Goal: Task Accomplishment & Management: Manage account settings

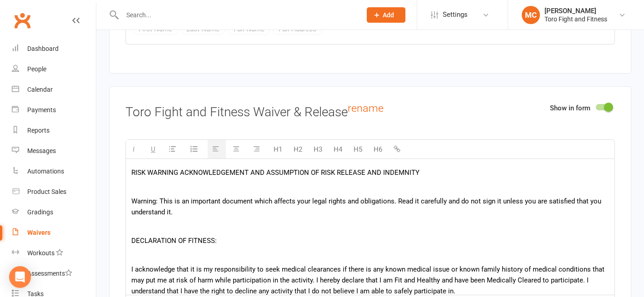
scroll to position [527, 0]
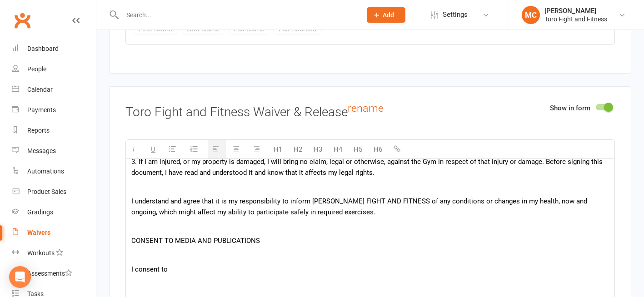
drag, startPoint x: 190, startPoint y: 271, endPoint x: 120, endPoint y: 263, distance: 70.9
click at [120, 263] on div "Show in form Toro Fight and Fitness Waiver & Release rename H1 H2 H3 H4 H5 H6 R…" at bounding box center [370, 225] width 522 height 278
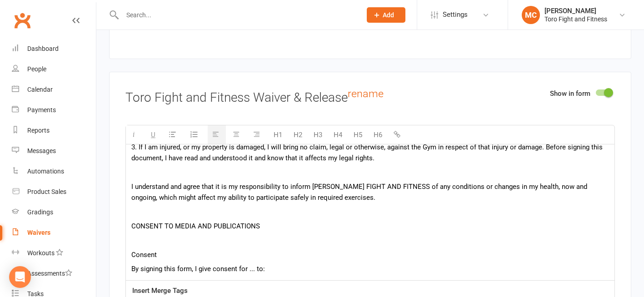
scroll to position [1520, 0]
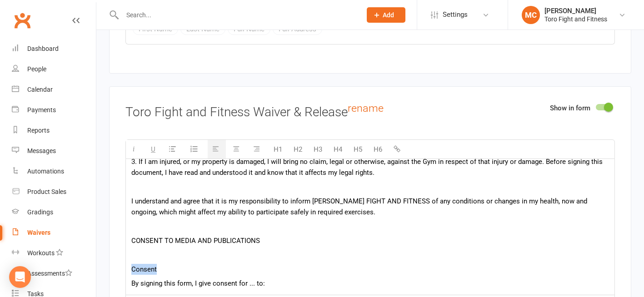
drag, startPoint x: 173, startPoint y: 268, endPoint x: 121, endPoint y: 268, distance: 52.7
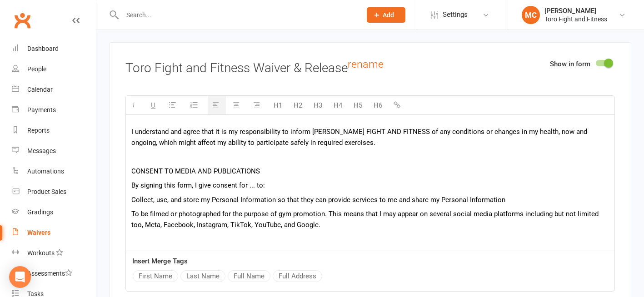
scroll to position [1565, 0]
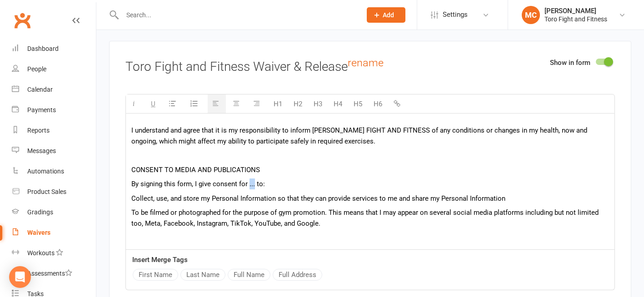
drag, startPoint x: 254, startPoint y: 186, endPoint x: 248, endPoint y: 188, distance: 7.3
click at [248, 188] on p "By signing this form, I give consent for ... to:" at bounding box center [369, 183] width 477 height 11
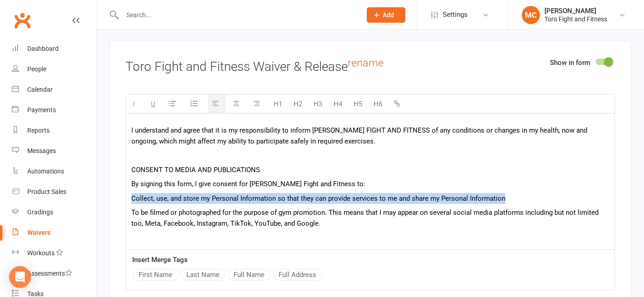
drag, startPoint x: 517, startPoint y: 202, endPoint x: 129, endPoint y: 198, distance: 387.9
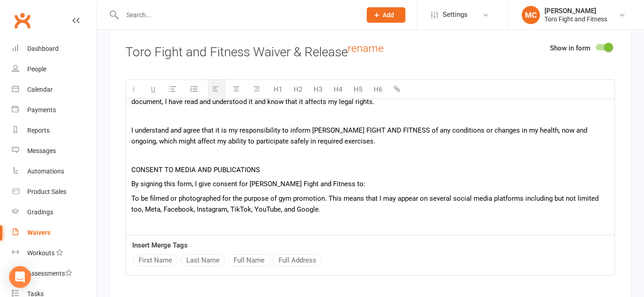
scroll to position [538, 0]
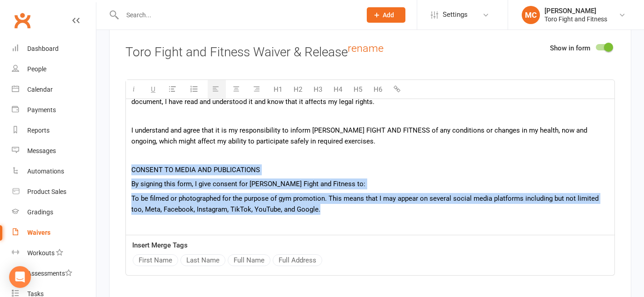
drag, startPoint x: 326, startPoint y: 213, endPoint x: 123, endPoint y: 166, distance: 208.3
click at [123, 166] on div "Show in form Toro Fight and Fitness Waiver & Release rename H1 H2 H3 H4 H5 H6 R…" at bounding box center [370, 165] width 522 height 278
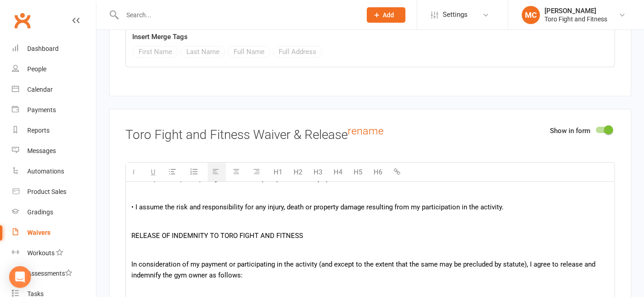
scroll to position [318, 0]
click at [160, 225] on p at bounding box center [369, 221] width 477 height 11
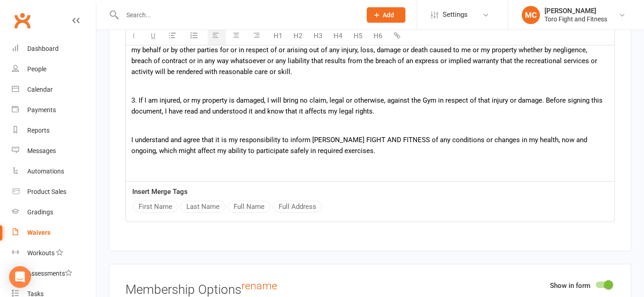
scroll to position [499, 0]
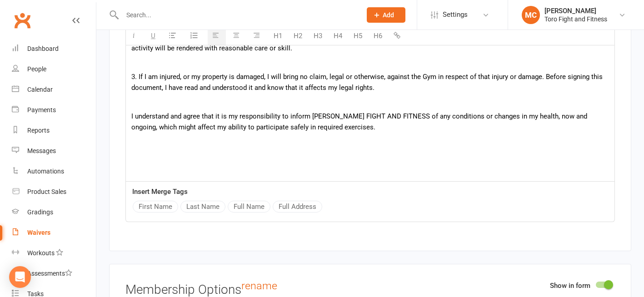
click at [162, 147] on p at bounding box center [369, 141] width 477 height 11
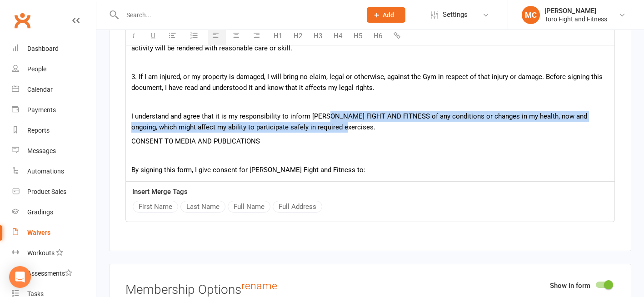
click at [334, 127] on p "I understand and agree that it is my responsibility to inform [PERSON_NAME] FIG…" at bounding box center [369, 122] width 477 height 22
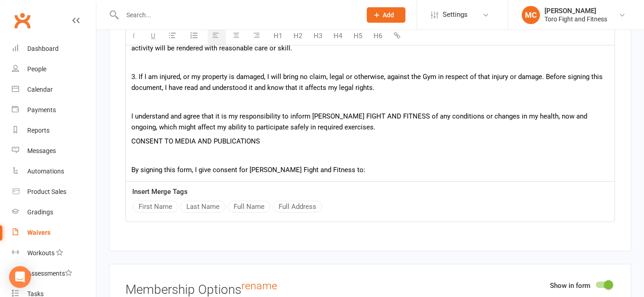
click at [422, 126] on p "I understand and agree that it is my responsibility to inform [PERSON_NAME] FIG…" at bounding box center [369, 122] width 477 height 22
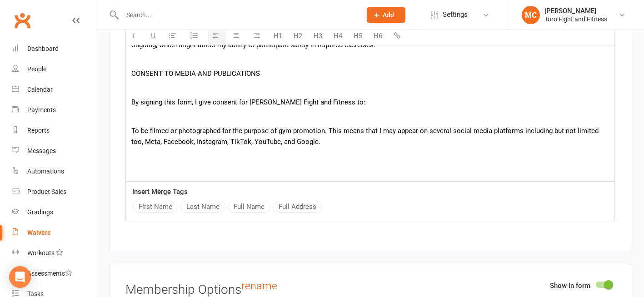
scroll to position [581, 0]
click at [133, 132] on p "To be filmed or photographed for the purpose of gym promotion. This means that …" at bounding box center [369, 136] width 477 height 22
drag, startPoint x: 337, startPoint y: 129, endPoint x: 342, endPoint y: 129, distance: 5.0
click at [337, 129] on p "A. To be filmed or photographed for the purpose of gym promotion. This means th…" at bounding box center [369, 136] width 477 height 22
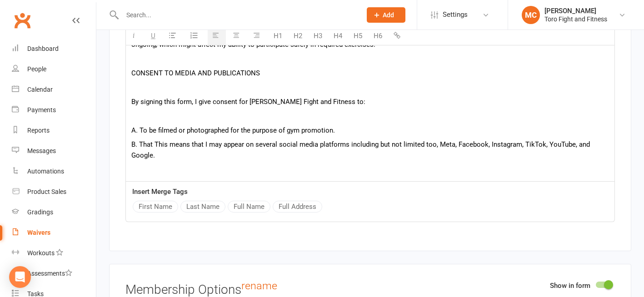
click at [158, 145] on p "B. That This means that I may appear on several social media platforms includin…" at bounding box center [369, 150] width 477 height 22
click at [167, 147] on p "B. That this means that I may appear on several social media platforms includin…" at bounding box center [369, 150] width 477 height 22
click at [573, 148] on p "B. That this means that I may appear on several social media platforms includin…" at bounding box center [369, 150] width 477 height 22
drag, startPoint x: 588, startPoint y: 145, endPoint x: 573, endPoint y: 149, distance: 15.4
click at [573, 149] on p "B. That this means that I may appear on several social media platforms includin…" at bounding box center [369, 150] width 477 height 22
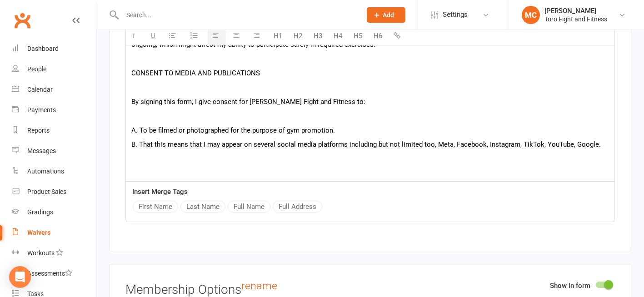
click at [597, 148] on p "B. That this means that I may appear on several social media platforms includin…" at bounding box center [369, 144] width 477 height 11
click at [571, 149] on p "B. That this means that I may appear on several social media platforms includin…" at bounding box center [369, 150] width 477 height 22
drag, startPoint x: 450, startPoint y: 147, endPoint x: 437, endPoint y: 146, distance: 13.2
click at [437, 146] on p "B. That this means that I may appear on several social media platforms includin…" at bounding box center [369, 150] width 477 height 22
drag, startPoint x: 177, startPoint y: 153, endPoint x: 132, endPoint y: 158, distance: 45.2
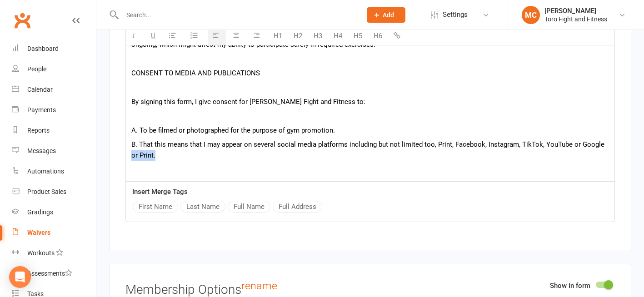
click at [132, 158] on p "B. That this means that I may appear on several social media platforms includin…" at bounding box center [369, 150] width 477 height 22
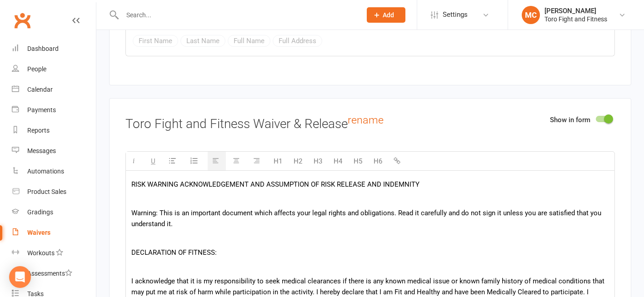
scroll to position [45, 0]
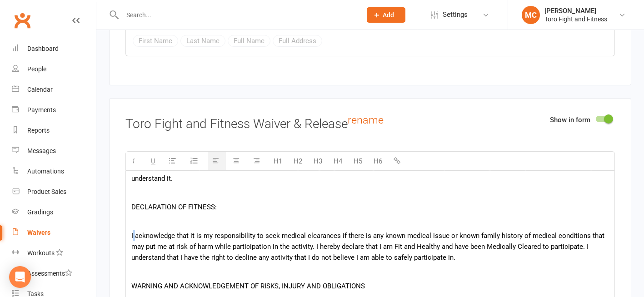
click at [136, 238] on p "I acknowledge that it is my responsibility to seek medical clearances if there …" at bounding box center [369, 246] width 477 height 33
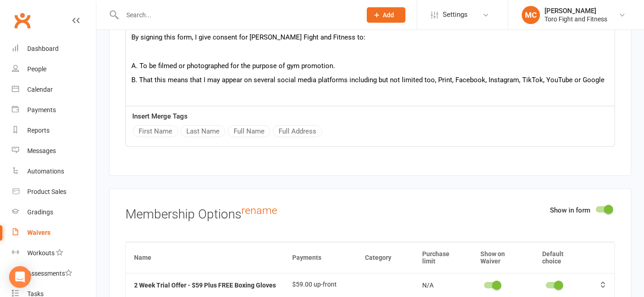
scroll to position [1690, 0]
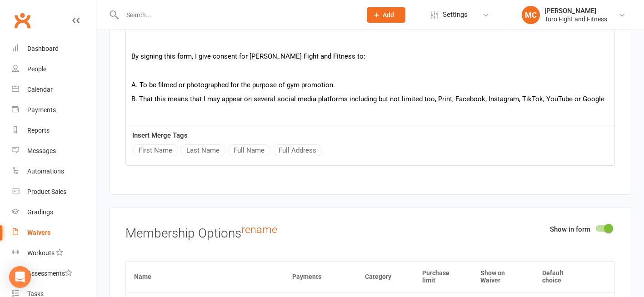
click at [253, 152] on button "Full Name" at bounding box center [249, 150] width 43 height 12
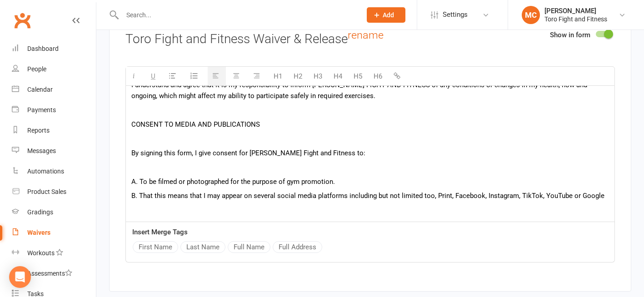
scroll to position [1575, 0]
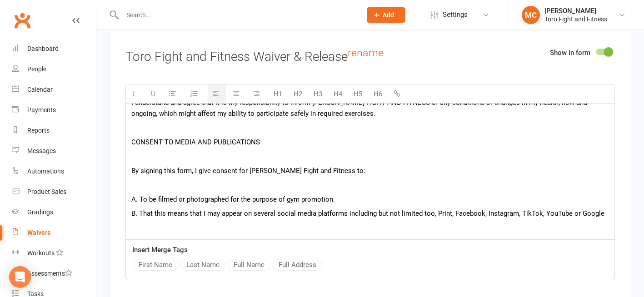
click at [199, 172] on p "By signing this form, I give consent for Toro Fight and Fitness to:" at bounding box center [369, 170] width 477 height 11
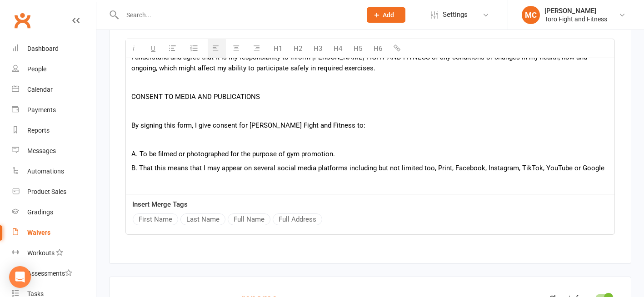
scroll to position [1621, 0]
click at [247, 223] on button "Full Name" at bounding box center [249, 219] width 43 height 12
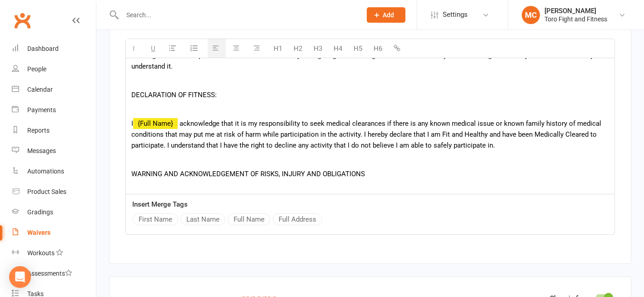
scroll to position [45, 0]
click at [183, 127] on span "acknowledge that it is my responsibility to seek medical clearances if there is…" at bounding box center [366, 134] width 470 height 30
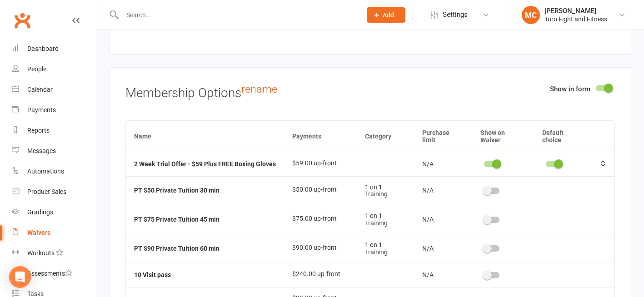
scroll to position [1848, 0]
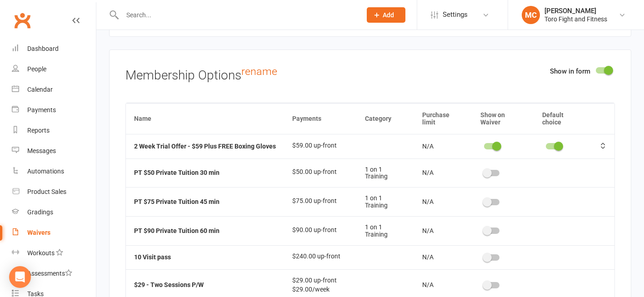
click at [484, 149] on div at bounding box center [491, 146] width 15 height 6
click at [484, 145] on input "checkbox" at bounding box center [484, 145] width 0 height 0
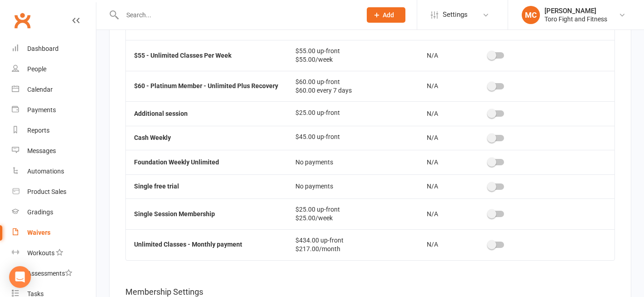
scroll to position [439, 0]
click at [457, 15] on span "Settings" at bounding box center [454, 15] width 25 height 20
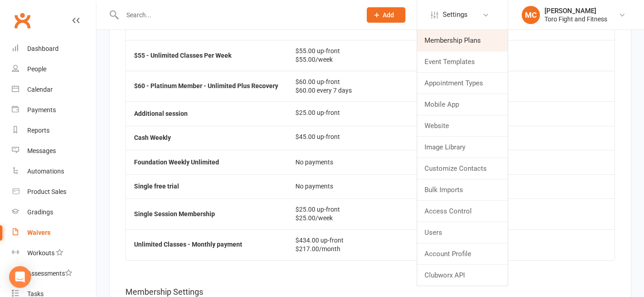
click at [458, 42] on link "Membership Plans" at bounding box center [462, 40] width 90 height 21
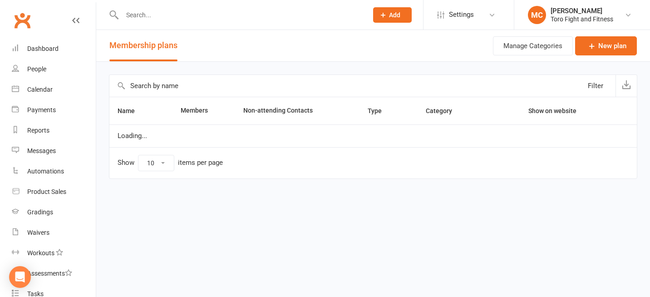
select select "50"
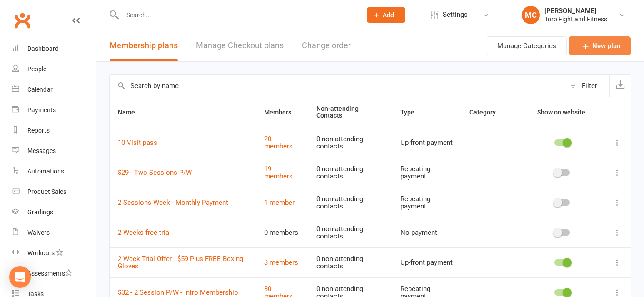
click at [607, 42] on link "New plan" at bounding box center [600, 45] width 62 height 19
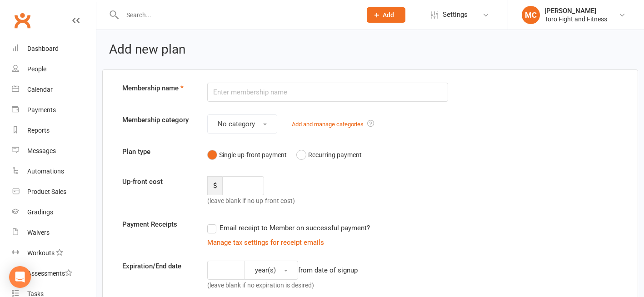
click at [245, 95] on input "text" at bounding box center [327, 92] width 241 height 19
click at [219, 95] on input "text" at bounding box center [327, 92] width 241 height 19
type input "R"
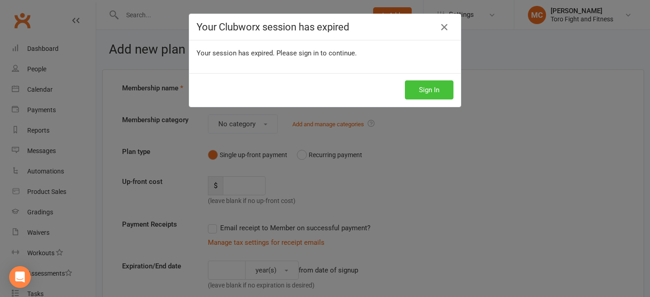
click at [427, 84] on button "Sign In" at bounding box center [429, 89] width 49 height 19
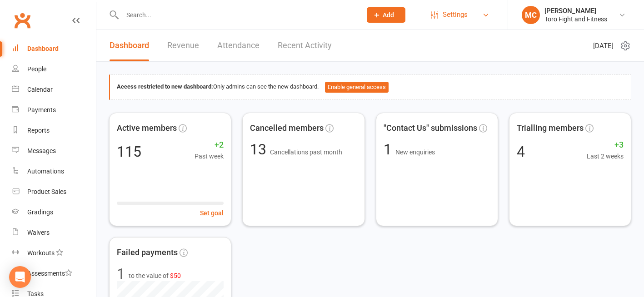
click at [446, 15] on span "Settings" at bounding box center [454, 15] width 25 height 20
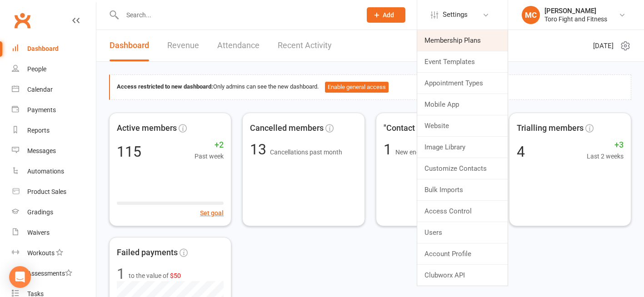
click at [463, 42] on link "Membership Plans" at bounding box center [462, 40] width 90 height 21
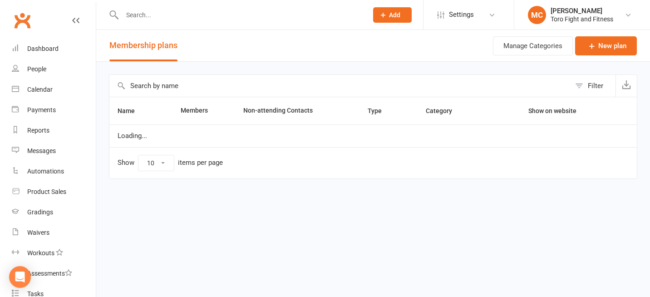
select select "50"
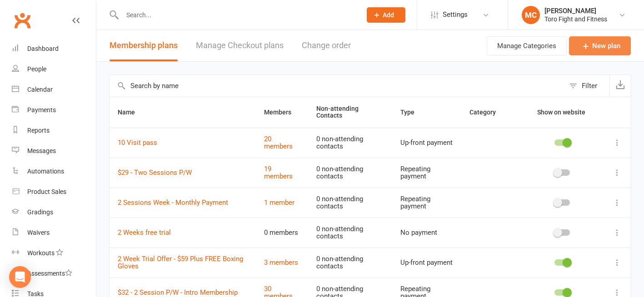
click at [614, 42] on link "New plan" at bounding box center [600, 45] width 62 height 19
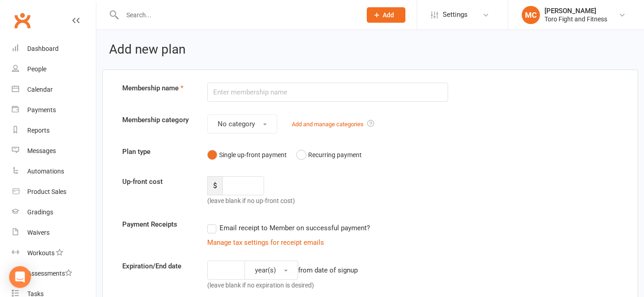
click at [256, 89] on input "text" at bounding box center [327, 92] width 241 height 19
click at [213, 90] on input "Registration" at bounding box center [327, 92] width 241 height 19
click at [285, 92] on input "WBC Registration" at bounding box center [327, 92] width 241 height 19
type input "WBC Registration Package - Gloves, Shin pads and One Week Membership"
click at [267, 122] on button "No category" at bounding box center [242, 123] width 70 height 19
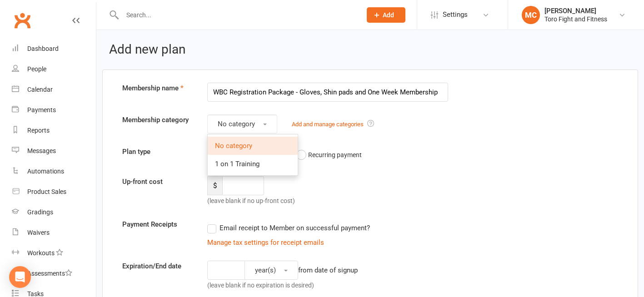
click at [246, 146] on span "No category" at bounding box center [233, 146] width 37 height 8
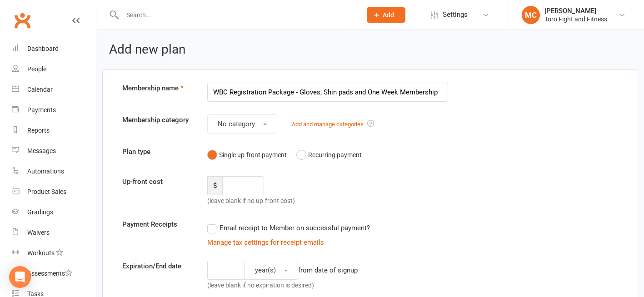
drag, startPoint x: 497, startPoint y: 133, endPoint x: 480, endPoint y: 137, distance: 17.2
click at [497, 133] on div "Membership category No category Add and manage categories" at bounding box center [369, 123] width 509 height 19
click at [226, 182] on input "number" at bounding box center [243, 185] width 42 height 19
type input "120"
click at [302, 154] on button "Recurring payment" at bounding box center [328, 154] width 65 height 17
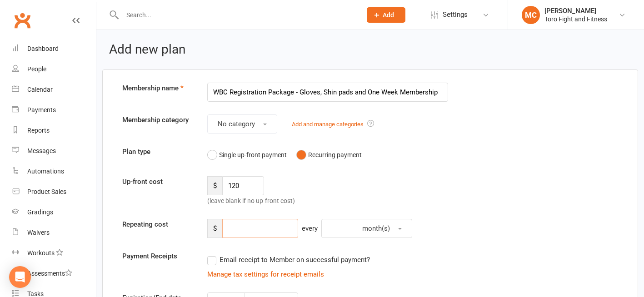
click at [240, 225] on input "number" at bounding box center [260, 228] width 76 height 19
type input "35"
drag, startPoint x: 439, startPoint y: 91, endPoint x: 368, endPoint y: 94, distance: 71.4
click at [368, 94] on input "WBC Registration Package - Gloves, Shin pads and One Week Membership" at bounding box center [327, 92] width 241 height 19
click at [373, 92] on input "WBC Registration Package - Gloves, Shin pads and One Week Membership" at bounding box center [327, 92] width 241 height 19
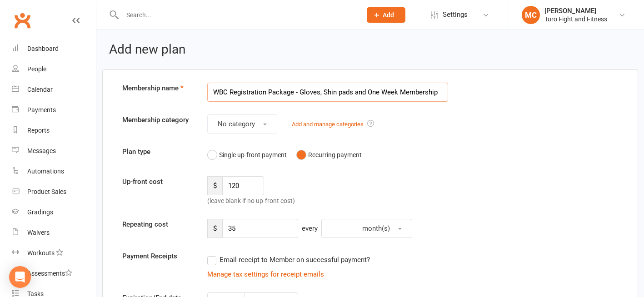
click at [379, 90] on input "WBC Registration Package - Gloves, Shin pads and One Week Membership" at bounding box center [327, 92] width 241 height 19
click at [409, 91] on input "WBC Registration Package - Gloves, Shin pads and ongoing Week Membership" at bounding box center [327, 92] width 241 height 19
type input "WBC Registration Package - Gloves, Shin pads and ongoing Weekly Membership"
click at [337, 230] on input "number" at bounding box center [336, 228] width 31 height 19
click at [397, 225] on button "month(s)" at bounding box center [382, 228] width 60 height 19
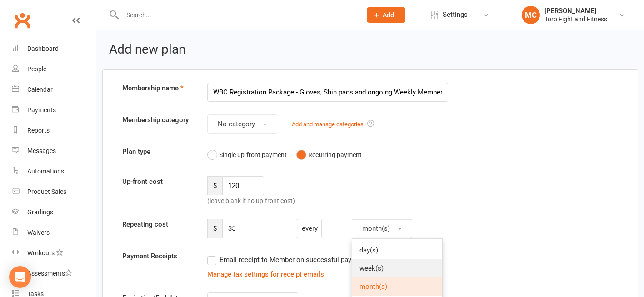
click at [377, 267] on span "week(s)" at bounding box center [371, 268] width 24 height 8
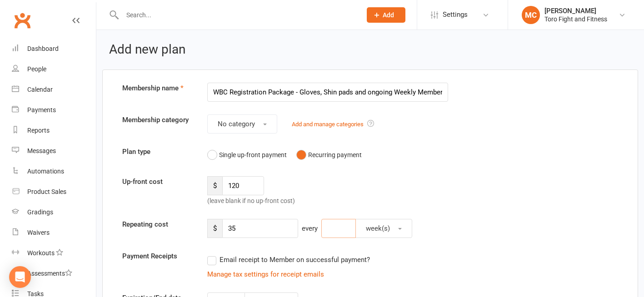
click at [336, 228] on input "number" at bounding box center [338, 228] width 35 height 19
type input "2"
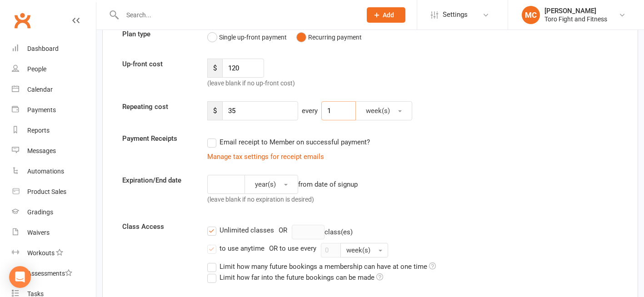
scroll to position [136, 0]
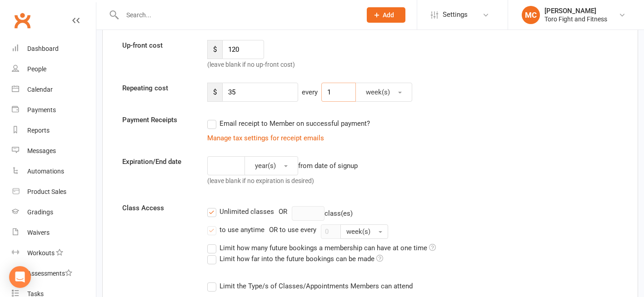
type input "1"
click at [213, 248] on label "Limit how many future bookings a membership can have at one time" at bounding box center [321, 248] width 228 height 11
click at [213, 243] on input "Limit how many future bookings a membership can have at one time" at bounding box center [210, 243] width 6 height 0
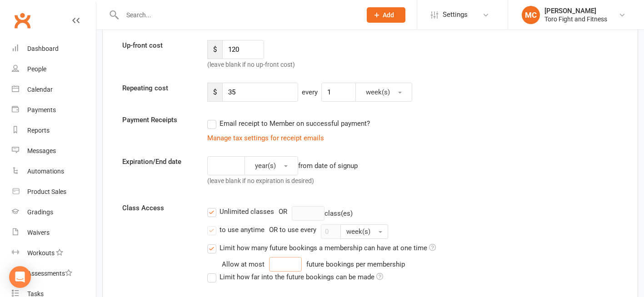
click at [279, 263] on input "number" at bounding box center [285, 264] width 33 height 15
type input "2"
click at [520, 177] on div "Expiration/End date year(s) from date of signup (leave blank if no expiration i…" at bounding box center [369, 173] width 509 height 34
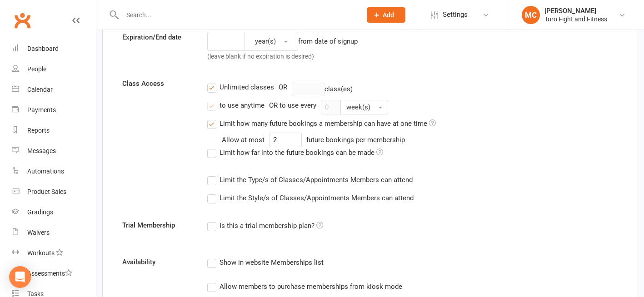
scroll to position [272, 0]
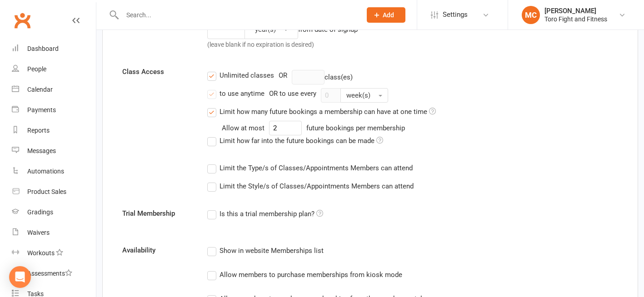
click at [214, 143] on label "Limit how far into the future bookings can be made" at bounding box center [295, 140] width 176 height 11
click at [213, 135] on input "Limit how far into the future bookings can be made" at bounding box center [210, 135] width 6 height 0
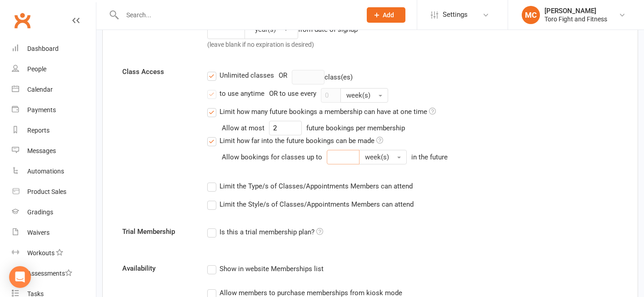
click at [349, 153] on input "number" at bounding box center [343, 157] width 33 height 15
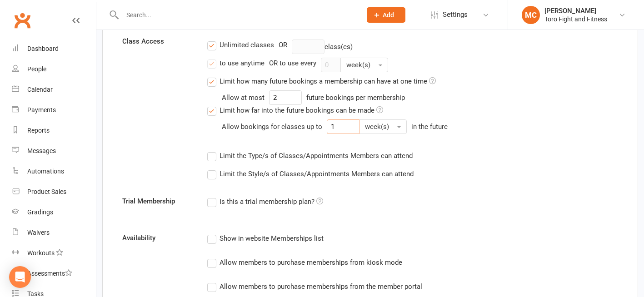
scroll to position [363, 0]
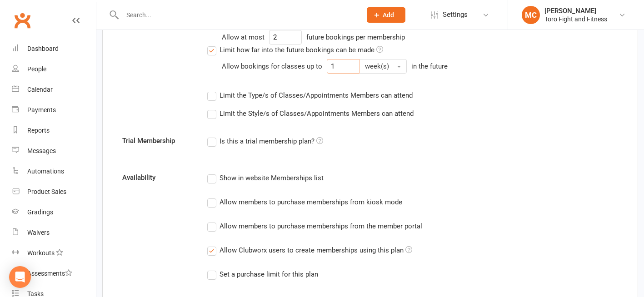
type input "1"
click at [549, 71] on div "Limit how far into the future bookings can be made Allow bookings for classes u…" at bounding box center [412, 59] width 411 height 29
click at [213, 94] on label "Limit the Type/s of Classes/Appointments Members can attend" at bounding box center [309, 95] width 205 height 11
click at [213, 90] on input "Limit the Type/s of Classes/Appointments Members can attend" at bounding box center [210, 90] width 6 height 0
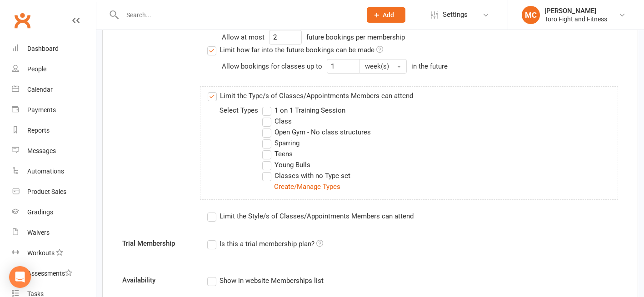
click at [265, 164] on label "Young Bulls" at bounding box center [286, 164] width 48 height 11
click at [265, 159] on input "Young Bulls" at bounding box center [265, 159] width 6 height 0
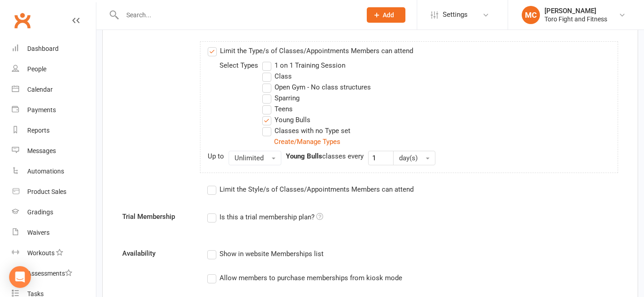
scroll to position [409, 0]
click at [266, 109] on label "Teens" at bounding box center [277, 108] width 30 height 11
click at [266, 103] on input "Teens" at bounding box center [265, 103] width 6 height 0
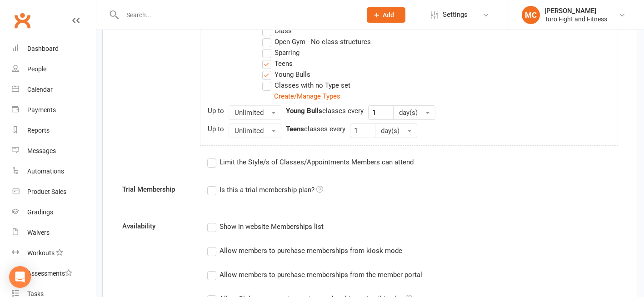
scroll to position [454, 0]
click at [210, 188] on label "Is this a trial membership plan?" at bounding box center [265, 189] width 116 height 11
click at [210, 184] on input "Is this a trial membership plan?" at bounding box center [210, 184] width 6 height 0
click at [319, 187] on icon at bounding box center [319, 188] width 7 height 7
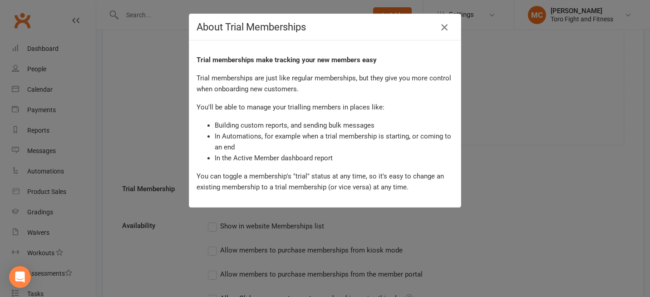
click at [443, 26] on icon "button" at bounding box center [444, 27] width 11 height 11
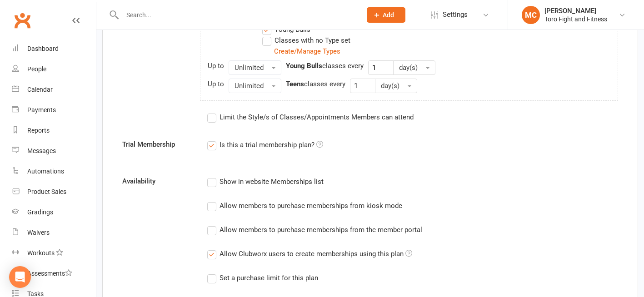
scroll to position [500, 0]
click at [211, 143] on label "Is this a trial membership plan?" at bounding box center [265, 144] width 116 height 11
click at [211, 139] on input "Is this a trial membership plan?" at bounding box center [210, 139] width 6 height 0
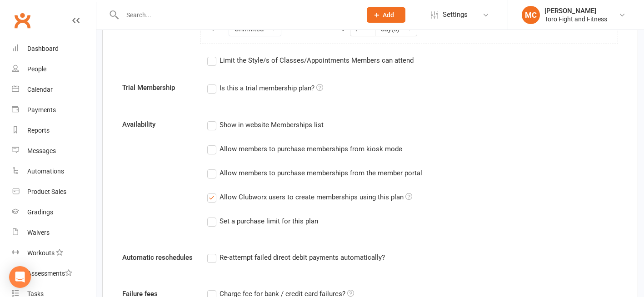
scroll to position [590, 0]
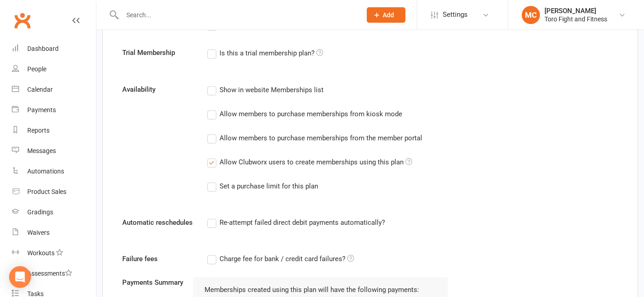
click at [214, 189] on label "Set a purchase limit for this plan" at bounding box center [262, 186] width 111 height 11
click at [213, 181] on input "Set a purchase limit for this plan" at bounding box center [210, 181] width 6 height 0
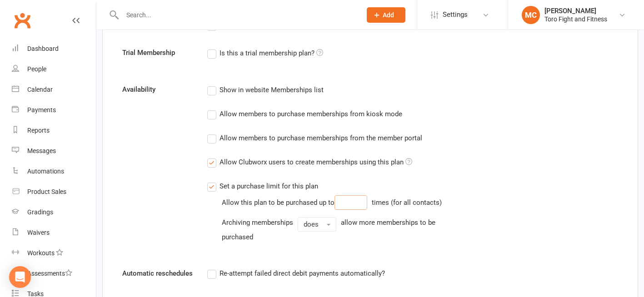
click at [351, 203] on input "number" at bounding box center [350, 202] width 33 height 15
type input "1"
click at [327, 223] on button "does" at bounding box center [316, 224] width 39 height 15
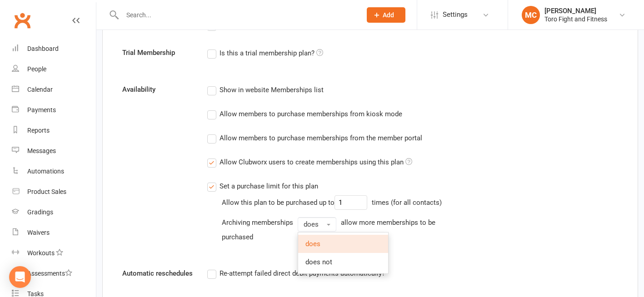
click at [233, 225] on div "Archiving memberships" at bounding box center [257, 222] width 71 height 11
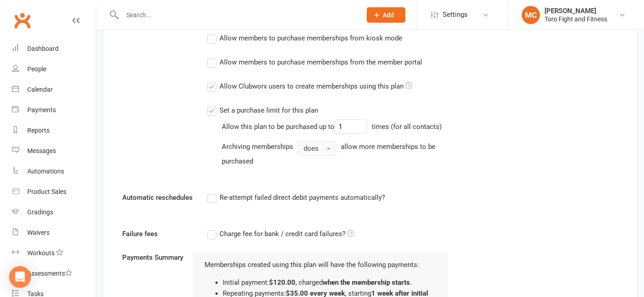
scroll to position [681, 0]
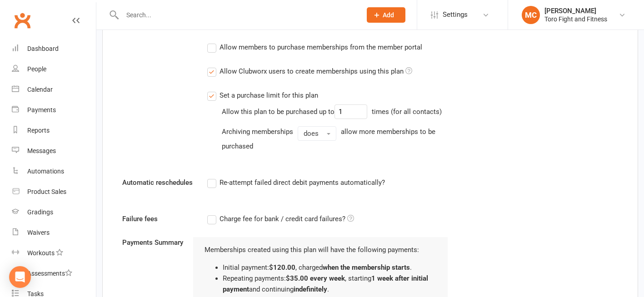
click at [145, 139] on div "Availability Show in website Memberships list Allow members to purchase members…" at bounding box center [369, 78] width 509 height 171
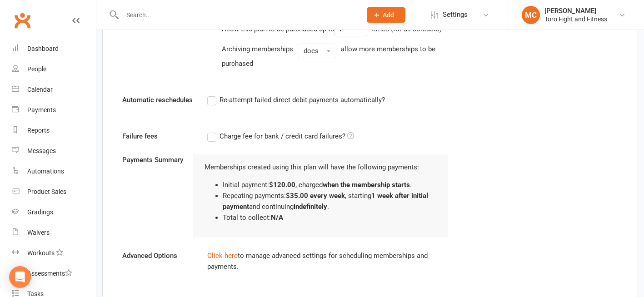
scroll to position [772, 0]
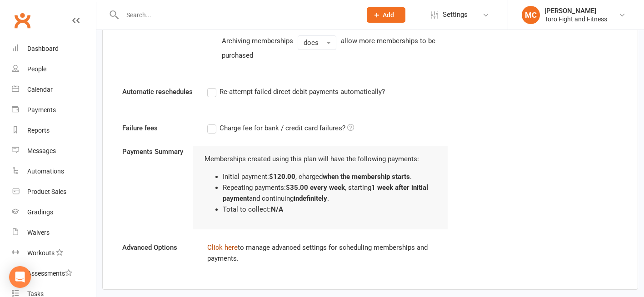
click at [220, 249] on link "Click here" at bounding box center [222, 247] width 30 height 8
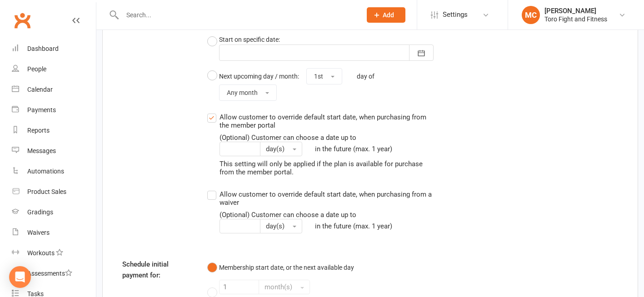
scroll to position [1045, 0]
click at [212, 197] on label "Allow customer to override default start date, when purchasing from a waiver (O…" at bounding box center [320, 210] width 227 height 45
click at [212, 188] on input "Allow customer to override default start date, when purchasing from a waiver (O…" at bounding box center [210, 188] width 6 height 0
click at [239, 223] on input "Allow customer to override default start date, when purchasing from a waiver (O…" at bounding box center [239, 225] width 41 height 15
type input "14"
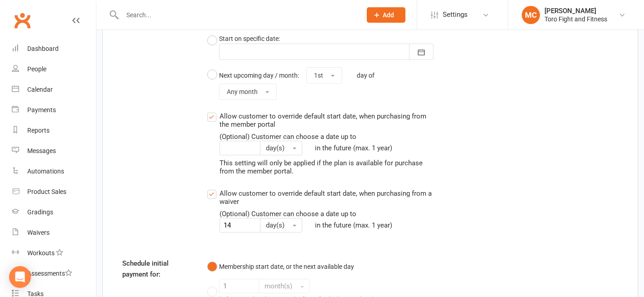
click at [416, 211] on div "(Optional) Customer can choose a date up to 14 day(s) in the future (max. 1 yea…" at bounding box center [326, 220] width 214 height 23
click at [213, 188] on input "Allow customer to override default start date, when purchasing from a waiver (O…" at bounding box center [210, 188] width 6 height 0
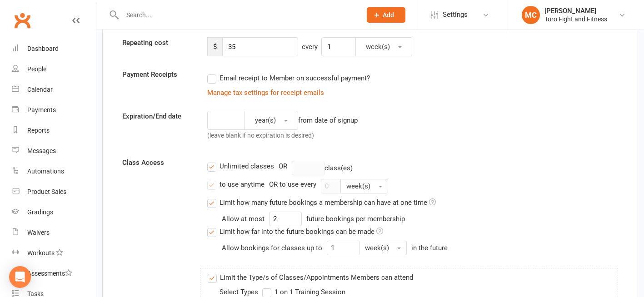
scroll to position [0, 0]
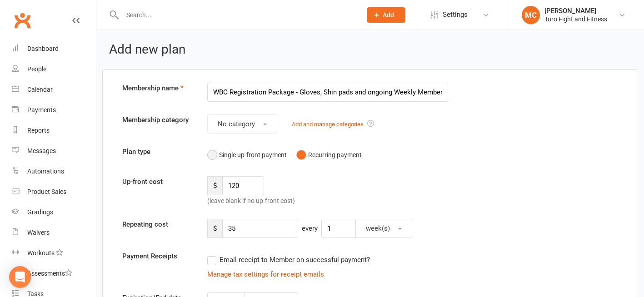
drag, startPoint x: 213, startPoint y: 155, endPoint x: 251, endPoint y: 150, distance: 38.5
click at [213, 154] on button "Single up-front payment" at bounding box center [246, 154] width 79 height 17
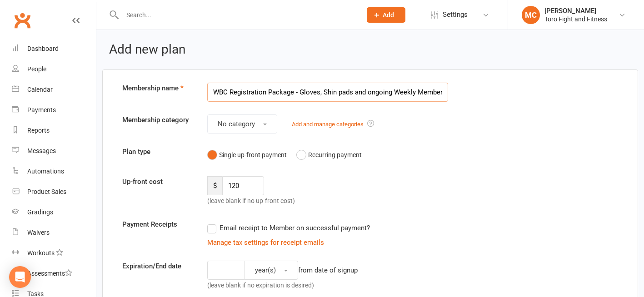
drag, startPoint x: 390, startPoint y: 91, endPoint x: 369, endPoint y: 93, distance: 21.0
click at [369, 93] on input "WBC Registration Package - Gloves, Shin pads and ongoing Weekly Membership" at bounding box center [327, 92] width 241 height 19
click at [388, 92] on input "WBC Registration Package - Gloves, Shin pads and Weekly Membership" at bounding box center [327, 92] width 241 height 19
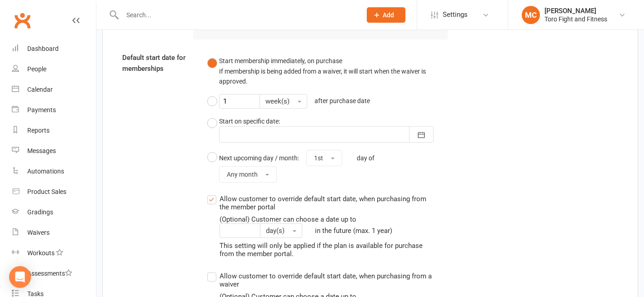
scroll to position [954, 0]
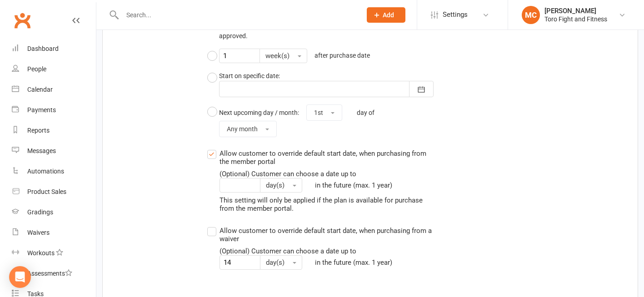
type input "WBC Registration Package - Gloves, Shin pads and Weeks Membership"
click at [211, 233] on label "Allow customer to override default start date, when purchasing from a waiver (O…" at bounding box center [320, 247] width 227 height 45
click at [211, 225] on input "Allow customer to override default start date, when purchasing from a waiver (O…" at bounding box center [210, 225] width 6 height 0
click at [231, 185] on input "Allow customer to override default start date, when purchasing from the member …" at bounding box center [239, 185] width 41 height 15
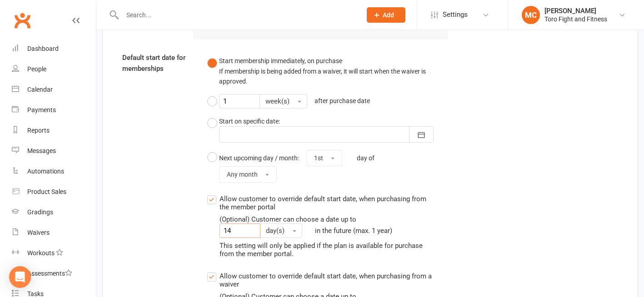
type input "14"
click at [214, 59] on button "Start membership immediately, on purchase If membership is being added from a w…" at bounding box center [327, 71] width 241 height 38
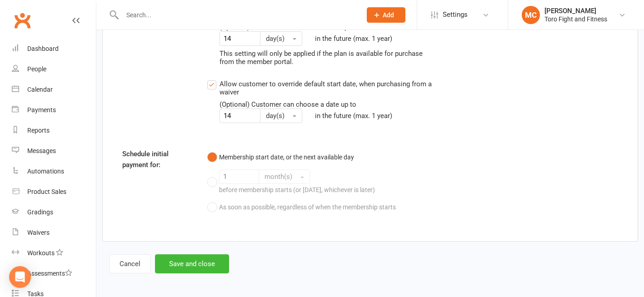
scroll to position [1105, 0]
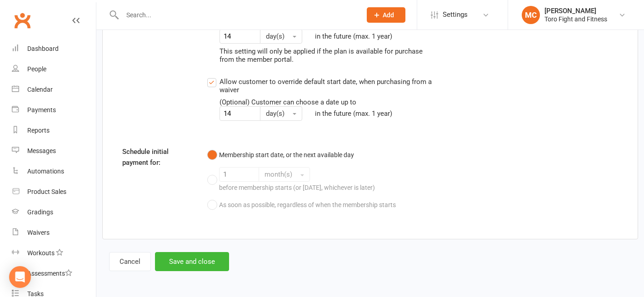
click at [212, 206] on div "Membership start date, or the next available day 1 month(s) before membership s…" at bounding box center [327, 179] width 241 height 67
click at [214, 183] on div "Membership start date, or the next available day 1 month(s) before membership s…" at bounding box center [327, 179] width 241 height 67
click at [208, 151] on button "Membership start date, or the next available day" at bounding box center [280, 154] width 147 height 17
click at [214, 205] on div "Membership start date, or the next available day 1 month(s) before membership s…" at bounding box center [327, 179] width 241 height 67
click at [213, 202] on div "Membership start date, or the next available day 1 month(s) before membership s…" at bounding box center [327, 179] width 241 height 67
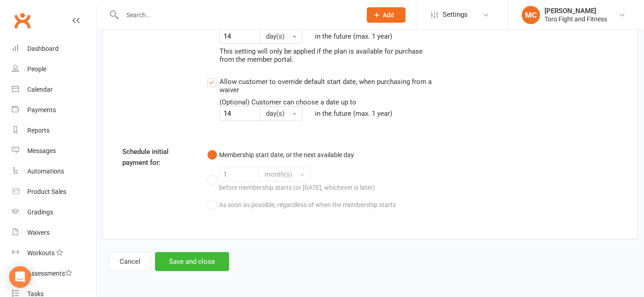
click at [213, 200] on div "Membership start date, or the next available day 1 month(s) before membership s…" at bounding box center [327, 179] width 241 height 67
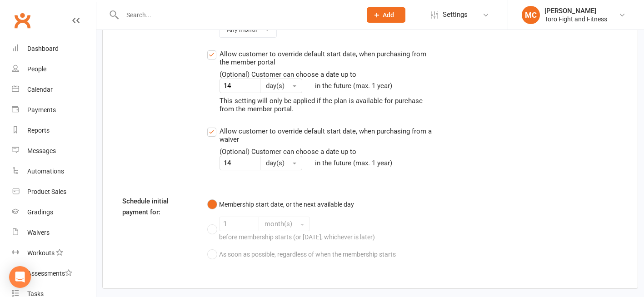
scroll to position [1060, 0]
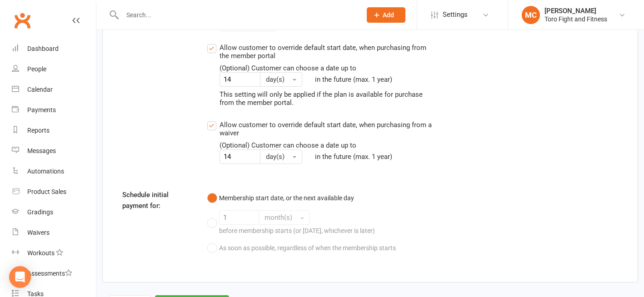
click at [204, 225] on div "Membership start date, or the next available day 1 month(s) before membership s…" at bounding box center [327, 222] width 255 height 67
click at [133, 197] on label "Schedule initial payment for:" at bounding box center [157, 200] width 85 height 22
click at [152, 198] on label "Schedule initial payment for:" at bounding box center [157, 200] width 85 height 22
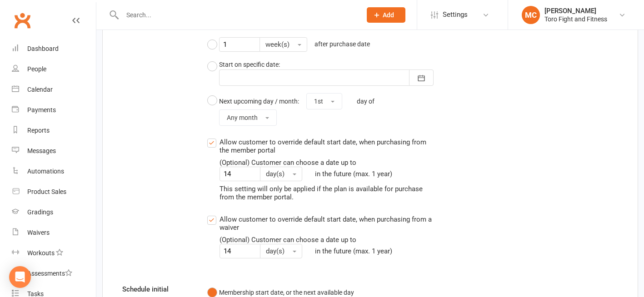
scroll to position [923, 0]
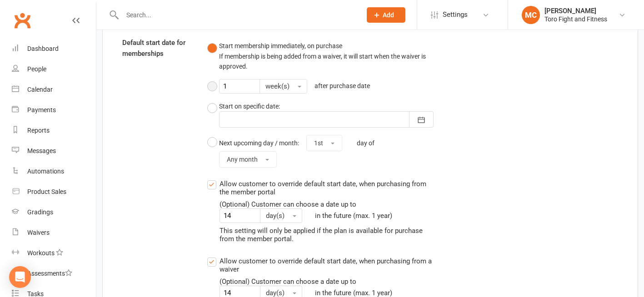
click at [213, 89] on button "1 week(s) after purchase date" at bounding box center [290, 86] width 167 height 22
click at [298, 86] on span "button" at bounding box center [299, 87] width 4 height 2
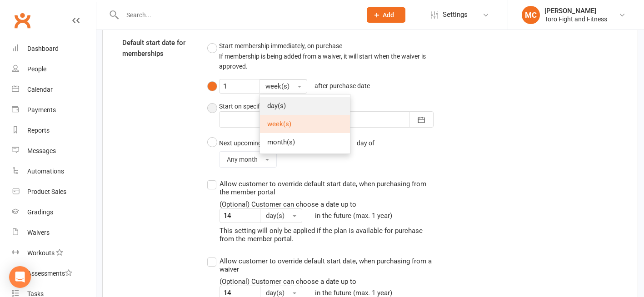
click at [277, 107] on span "day(s)" at bounding box center [276, 106] width 19 height 8
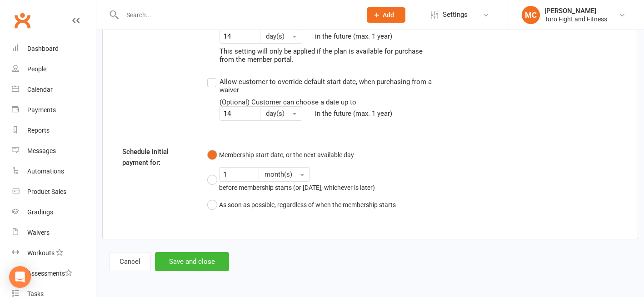
scroll to position [1105, 0]
click at [211, 181] on button "1 month(s) before membership starts (or [DATE], whichever is later)" at bounding box center [327, 179] width 241 height 32
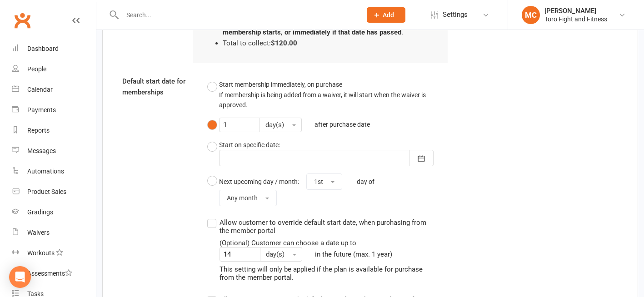
scroll to position [889, 0]
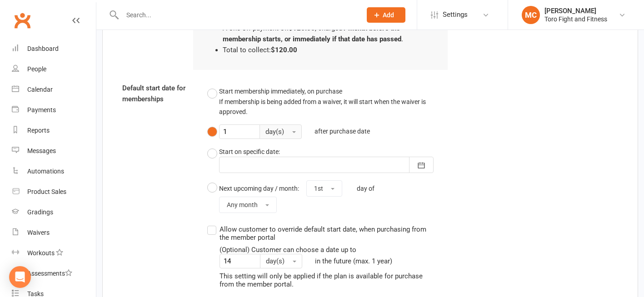
click at [294, 130] on button "day(s)" at bounding box center [280, 131] width 42 height 15
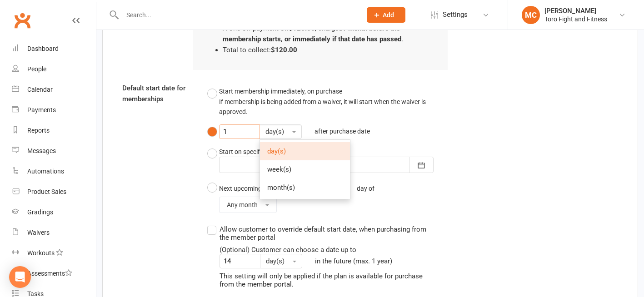
click at [233, 129] on input "1" at bounding box center [239, 131] width 41 height 15
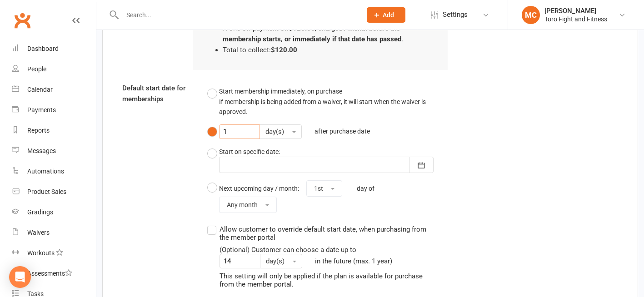
drag, startPoint x: 213, startPoint y: 135, endPoint x: 199, endPoint y: 129, distance: 14.8
click at [205, 135] on div "Start membership immediately, on purchase If membership is being added from a w…" at bounding box center [327, 221] width 255 height 276
type input "0"
click at [515, 109] on div "Default start date for memberships Start membership immediately, on purchase If…" at bounding box center [369, 221] width 509 height 276
click at [233, 128] on input "0" at bounding box center [239, 131] width 41 height 15
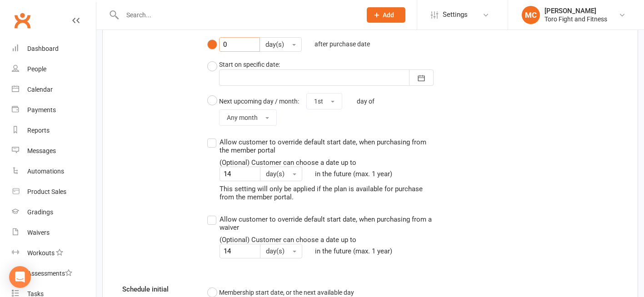
scroll to position [1116, 0]
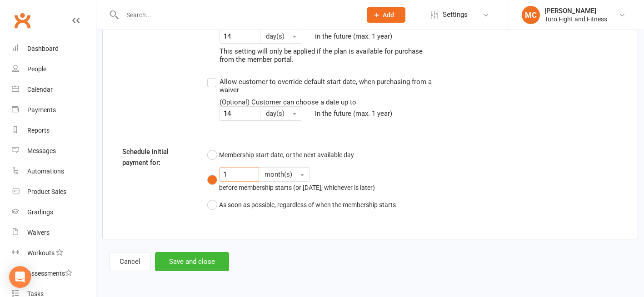
click at [227, 175] on input "1" at bounding box center [239, 174] width 40 height 15
click at [302, 172] on button "month(s)" at bounding box center [283, 174] width 51 height 15
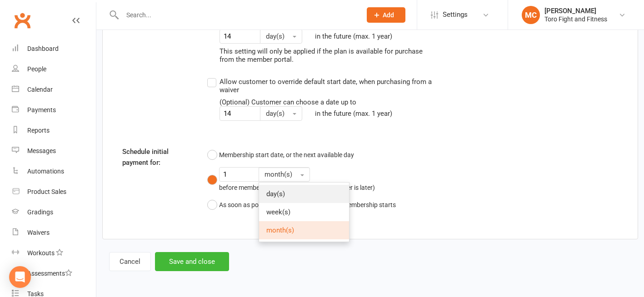
click at [282, 193] on span "day(s)" at bounding box center [275, 194] width 19 height 8
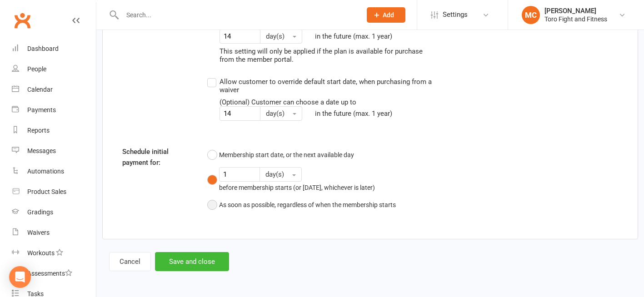
click at [208, 204] on button "As soon as possible, regardless of when the membership starts" at bounding box center [301, 204] width 188 height 17
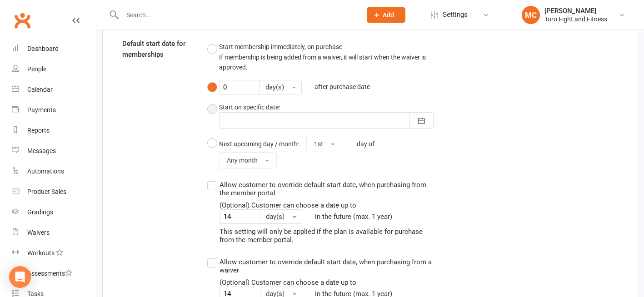
scroll to position [923, 0]
click at [213, 184] on label "Allow customer to override default start date, when purchasing from the member …" at bounding box center [320, 210] width 227 height 64
click at [213, 178] on input "Allow customer to override default start date, when purchasing from the member …" at bounding box center [210, 178] width 6 height 0
click at [214, 266] on label "Allow customer to override default start date, when purchasing from a waiver (O…" at bounding box center [320, 278] width 227 height 45
click at [213, 256] on input "Allow customer to override default start date, when purchasing from a waiver (O…" at bounding box center [210, 256] width 6 height 0
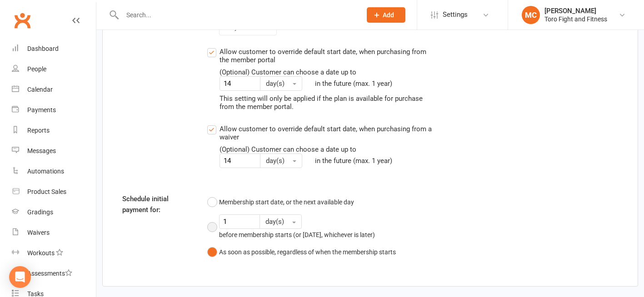
scroll to position [1105, 0]
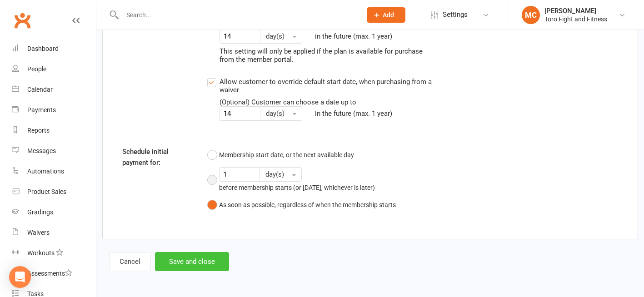
click at [191, 261] on button "Save and close" at bounding box center [192, 261] width 74 height 19
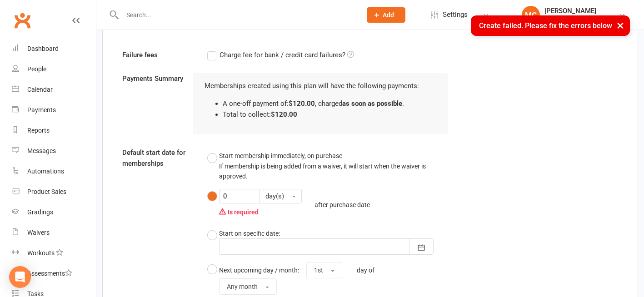
scroll to position [804, 0]
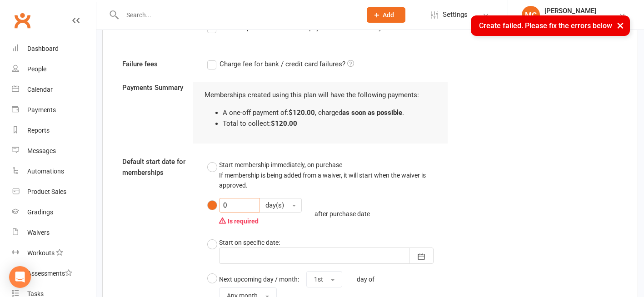
click at [228, 204] on input "0" at bounding box center [239, 205] width 41 height 15
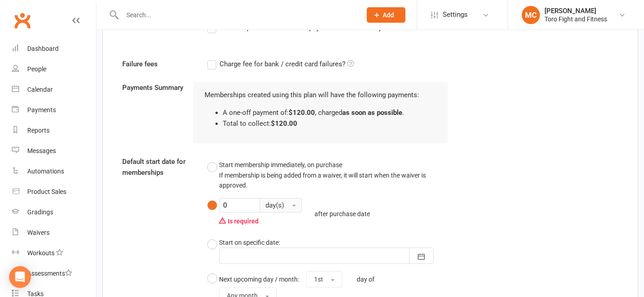
click at [291, 203] on button "day(s)" at bounding box center [280, 205] width 42 height 15
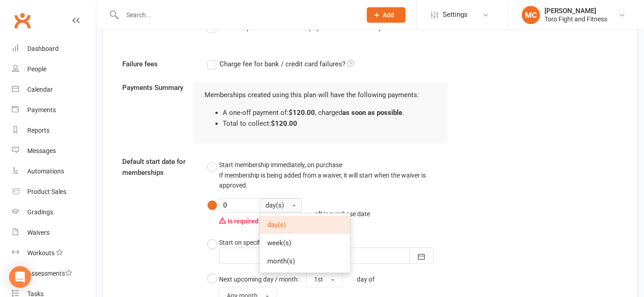
click at [295, 203] on button "day(s)" at bounding box center [280, 205] width 42 height 15
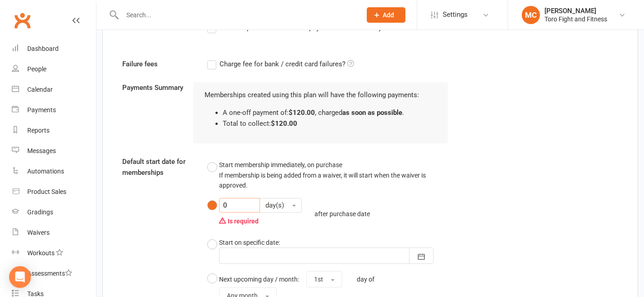
click at [236, 204] on input "0" at bounding box center [239, 205] width 41 height 15
type input "1"
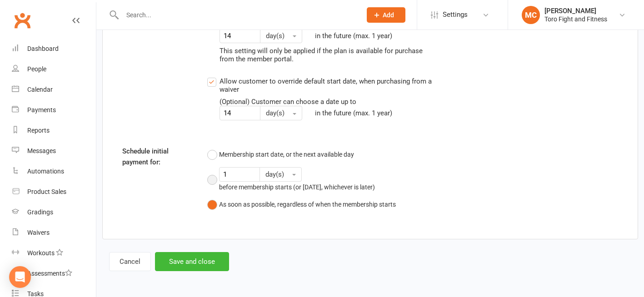
scroll to position [1122, 0]
click at [186, 264] on button "Save and close" at bounding box center [192, 261] width 74 height 19
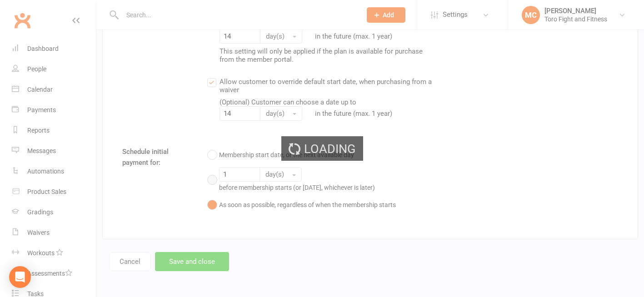
select select "50"
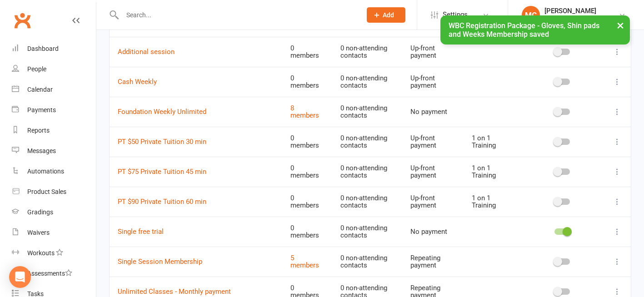
scroll to position [590, 0]
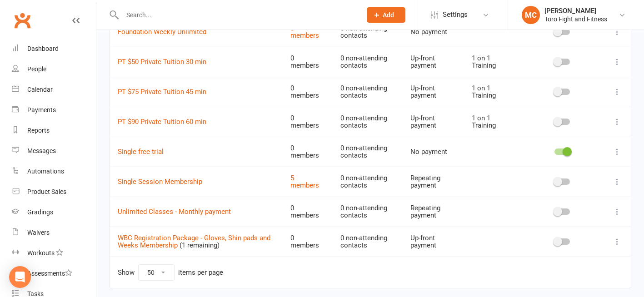
click at [615, 241] on icon at bounding box center [616, 241] width 9 height 9
click at [553, 256] on link "Edit" at bounding box center [570, 259] width 90 height 18
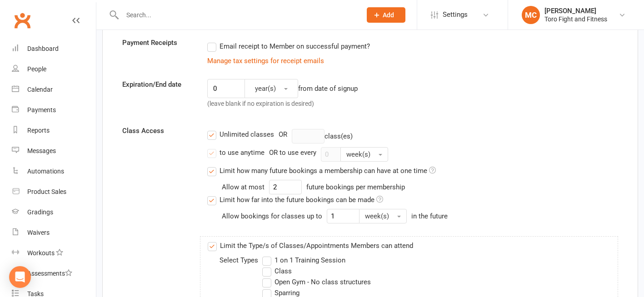
scroll to position [136, 0]
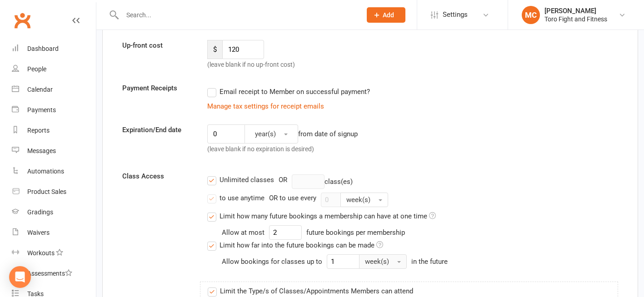
click at [398, 260] on button "week(s)" at bounding box center [383, 261] width 48 height 15
drag, startPoint x: 330, startPoint y: 261, endPoint x: 324, endPoint y: 265, distance: 7.3
click at [330, 263] on input "1" at bounding box center [343, 261] width 33 height 15
drag, startPoint x: 332, startPoint y: 262, endPoint x: 322, endPoint y: 265, distance: 10.5
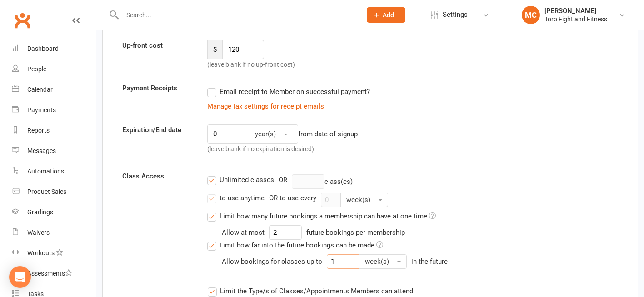
click at [323, 265] on div "Allow bookings for classes up to 1 week(s) in the future" at bounding box center [337, 261] width 230 height 15
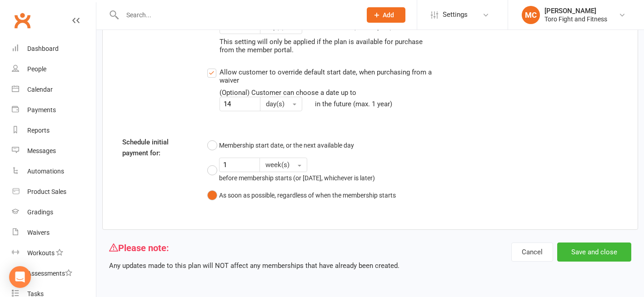
scroll to position [1114, 0]
type input "2"
click at [593, 256] on button "Save and close" at bounding box center [594, 252] width 74 height 19
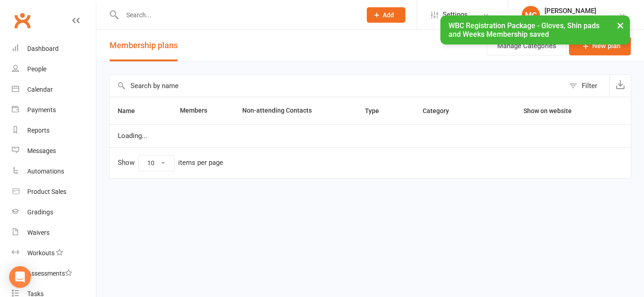
select select "50"
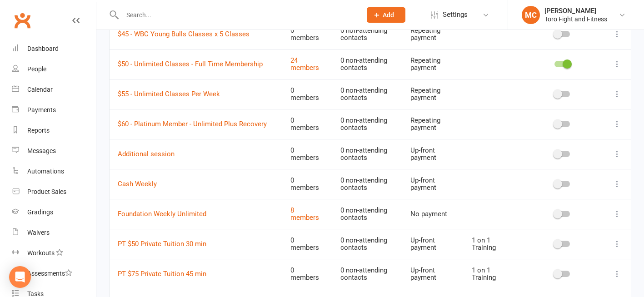
scroll to position [393, 0]
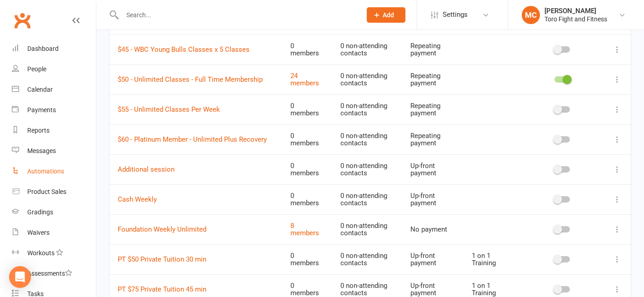
click at [45, 171] on div "Automations" at bounding box center [45, 171] width 37 height 7
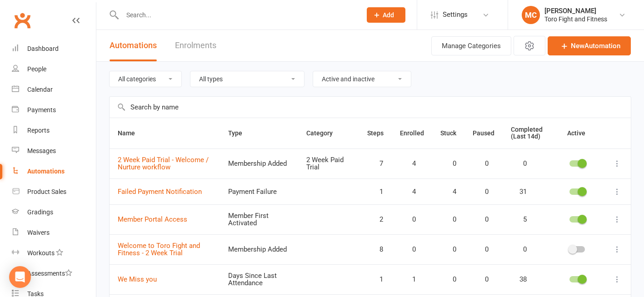
scroll to position [45, 0]
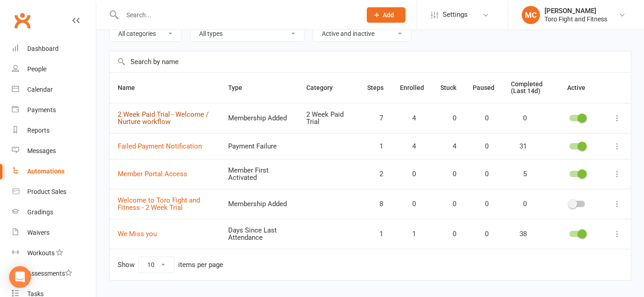
click at [159, 115] on link "2 Week Paid Trial - Welcome / Nurture workflow" at bounding box center [163, 118] width 91 height 16
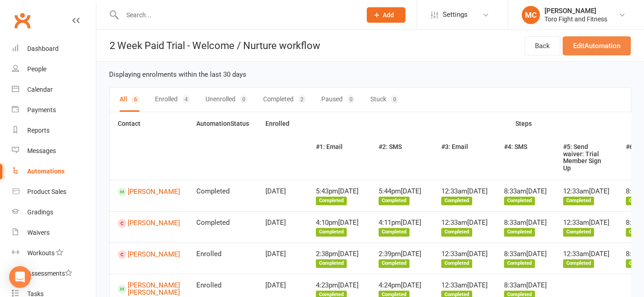
click at [602, 45] on link "Edit Automation" at bounding box center [596, 45] width 68 height 19
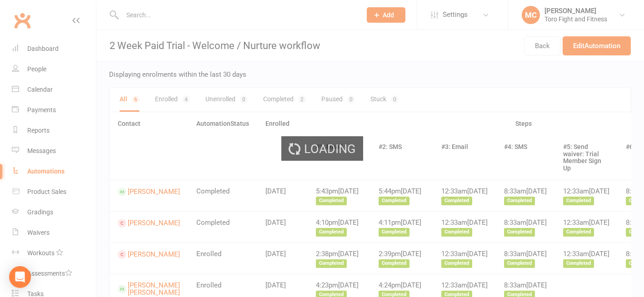
select select "send_to_parent"
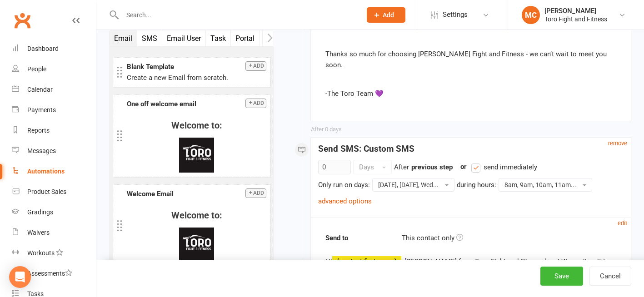
scroll to position [999, 0]
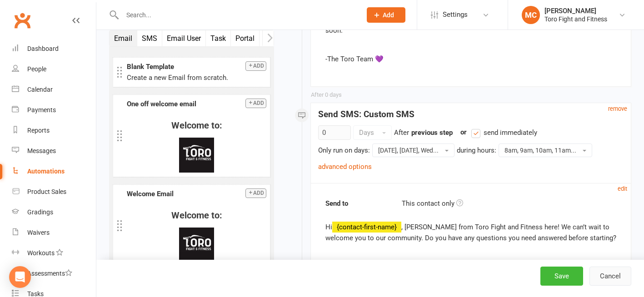
click at [599, 278] on button "Cancel" at bounding box center [610, 276] width 42 height 19
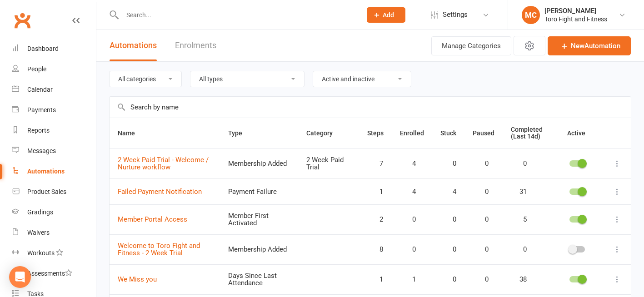
click at [618, 163] on icon at bounding box center [616, 163] width 9 height 9
click at [609, 125] on th at bounding box center [616, 133] width 27 height 30
drag, startPoint x: 145, startPoint y: 163, endPoint x: 126, endPoint y: 168, distance: 20.2
click at [126, 168] on link "2 Week Paid Trial - Welcome / Nurture workflow" at bounding box center [163, 164] width 91 height 16
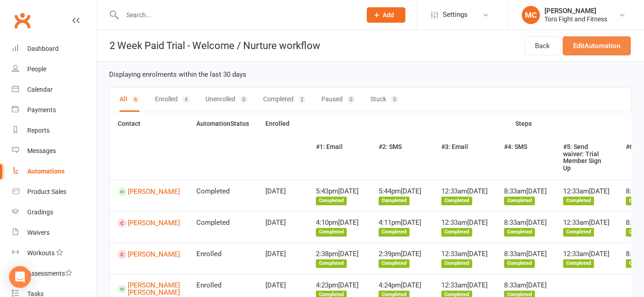
click at [604, 46] on link "Edit Automation" at bounding box center [596, 45] width 68 height 19
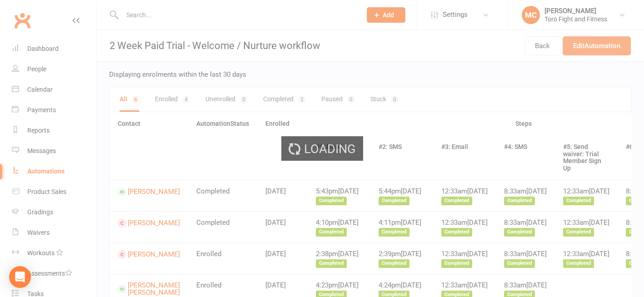
select select "send_to_parent"
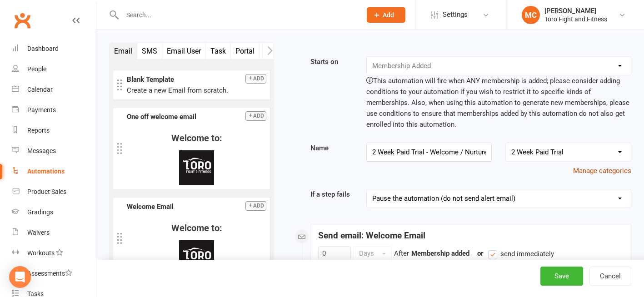
click at [612, 170] on button "Manage categories" at bounding box center [602, 170] width 58 height 11
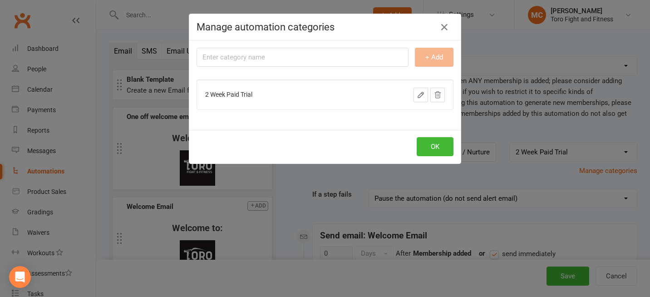
click at [528, 42] on div "Manage automation categories + Add 2 Week Paid Trial OK" at bounding box center [325, 148] width 650 height 297
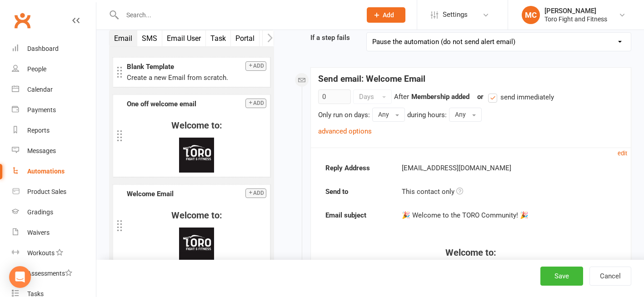
scroll to position [272, 0]
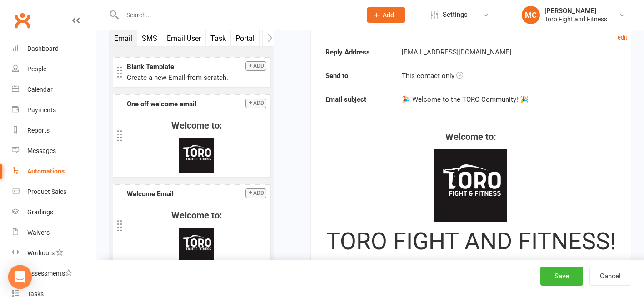
click at [24, 277] on icon "Open Intercom Messenger" at bounding box center [20, 277] width 10 height 12
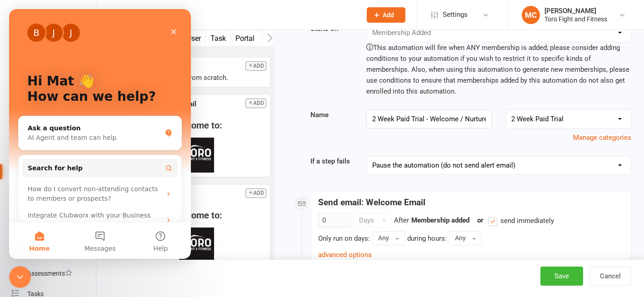
scroll to position [0, 0]
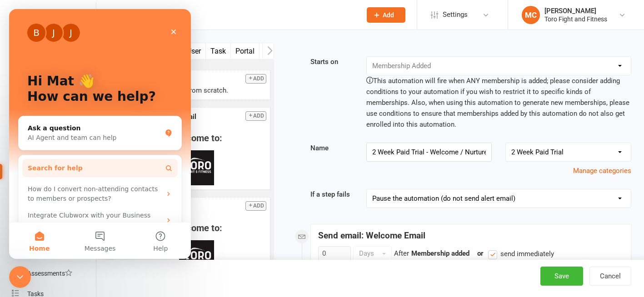
click at [54, 167] on span "Search for help" at bounding box center [55, 168] width 55 height 10
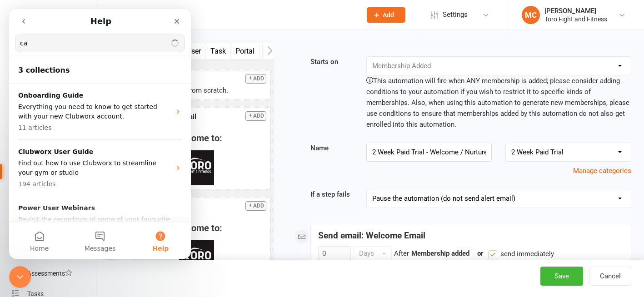
type input "c"
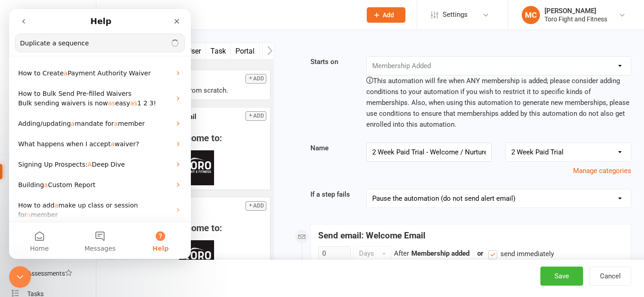
type input "Duplicate a sequence"
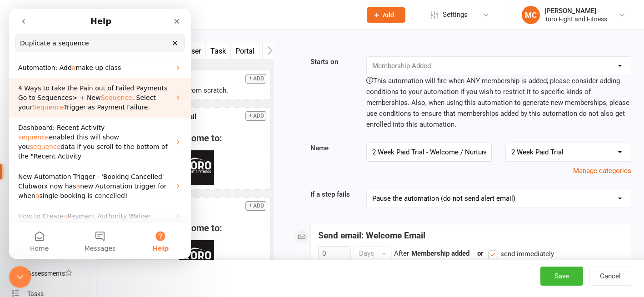
scroll to position [45, 0]
click at [174, 96] on icon "Intercom messenger" at bounding box center [177, 97] width 7 height 7
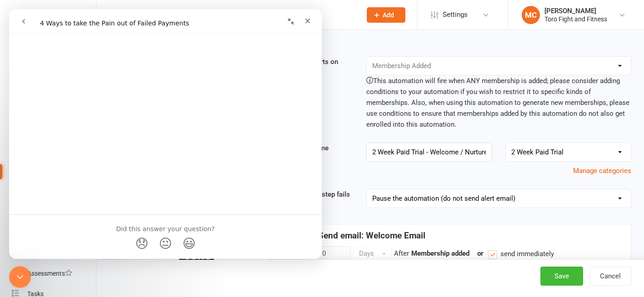
scroll to position [1408, 0]
click at [307, 18] on icon "Close" at bounding box center [307, 20] width 7 height 7
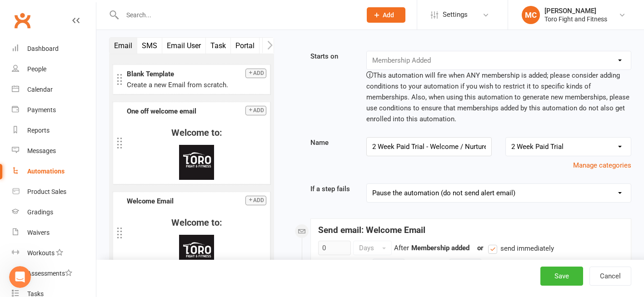
scroll to position [0, 0]
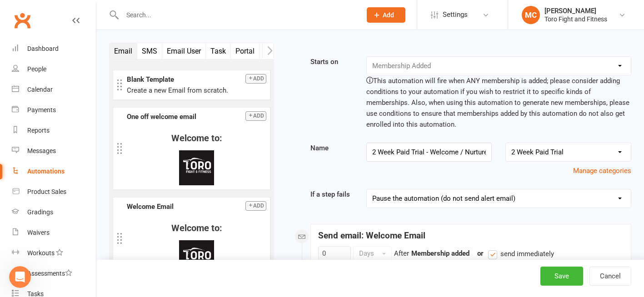
click at [622, 66] on div "Booking Cancelled Booking Due Booking Late-Cancelled Booking Marked Absent Book…" at bounding box center [498, 65] width 265 height 19
click at [617, 65] on div "Booking Cancelled Booking Due Booking Late-Cancelled Booking Marked Absent Book…" at bounding box center [498, 65] width 265 height 19
click at [624, 62] on div "Booking Cancelled Booking Due Booking Late-Cancelled Booking Marked Absent Book…" at bounding box center [498, 65] width 265 height 19
click at [618, 66] on div "Booking Cancelled Booking Due Booking Late-Cancelled Booking Marked Absent Book…" at bounding box center [498, 65] width 265 height 19
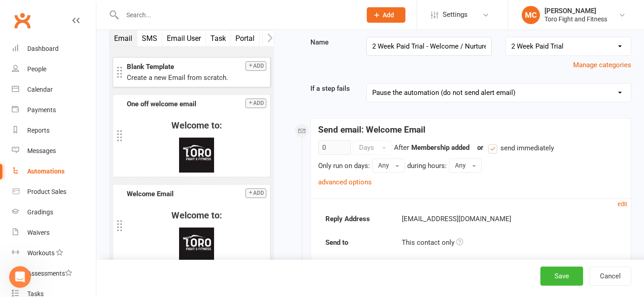
scroll to position [45, 0]
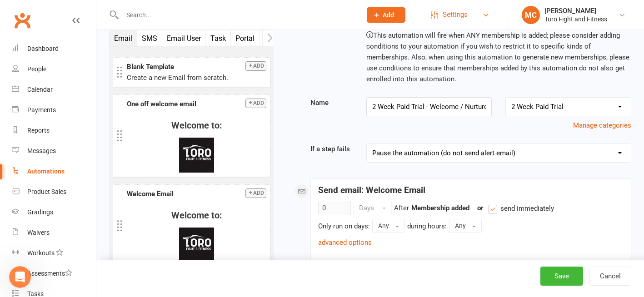
click at [452, 17] on span "Settings" at bounding box center [454, 15] width 25 height 20
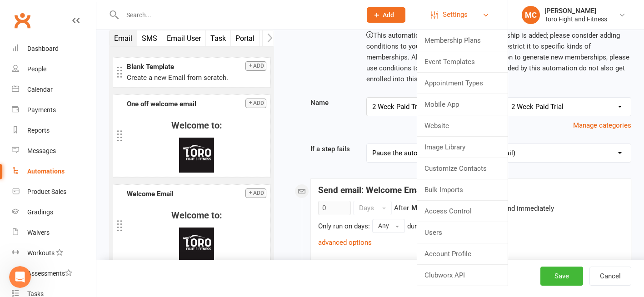
click at [453, 14] on span "Settings" at bounding box center [454, 15] width 25 height 20
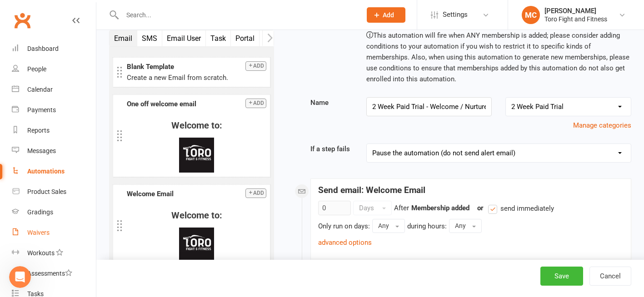
click at [40, 233] on div "Waivers" at bounding box center [38, 232] width 22 height 7
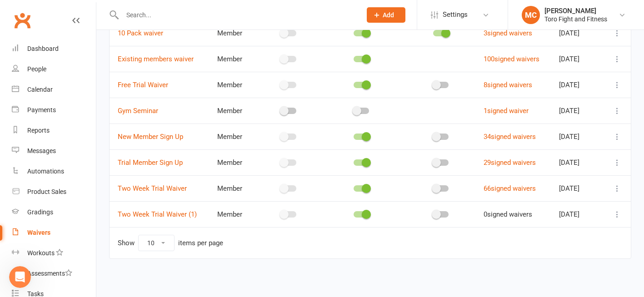
scroll to position [104, 0]
click at [614, 215] on icon at bounding box center [616, 213] width 9 height 9
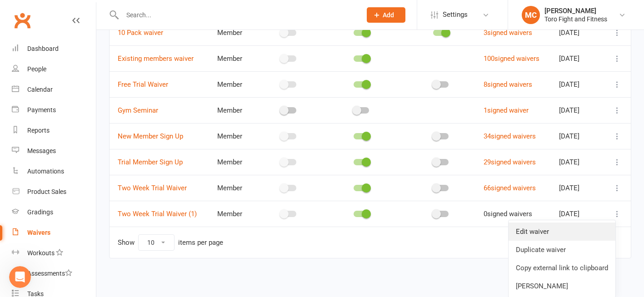
click at [540, 233] on link "Edit waiver" at bounding box center [561, 232] width 107 height 18
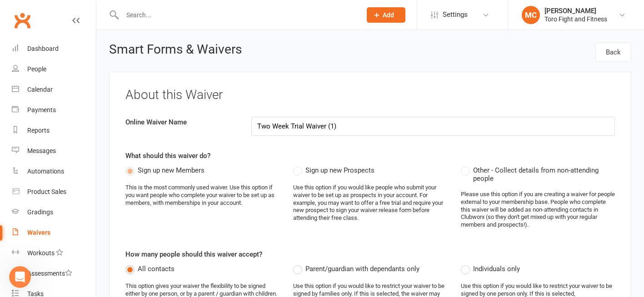
click at [331, 129] on input "Two Week Trial Waiver (1)" at bounding box center [432, 126] width 363 height 19
drag, startPoint x: 340, startPoint y: 126, endPoint x: 252, endPoint y: 147, distance: 90.4
click at [255, 147] on div "About this Waiver Online Waiver Name Two Week Trial Waiver (1) What should this…" at bounding box center [370, 299] width 522 height 454
type input "WBC Grading System"
type input "[STREET_ADDRESS],"
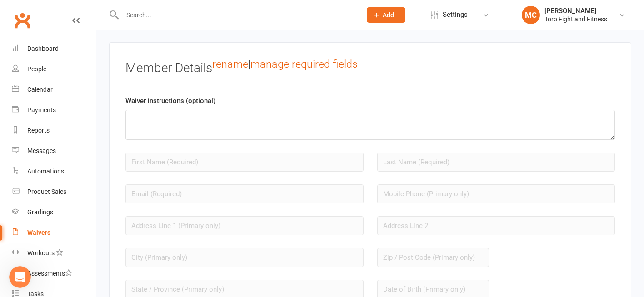
scroll to position [727, 0]
click at [228, 129] on textarea at bounding box center [369, 125] width 489 height 30
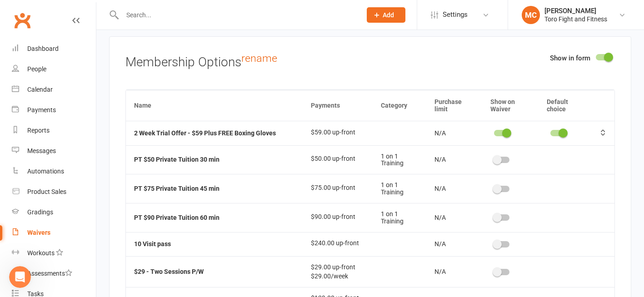
scroll to position [1862, 0]
click at [502, 133] on span at bounding box center [506, 132] width 9 height 9
click at [494, 131] on input "checkbox" at bounding box center [494, 131] width 0 height 0
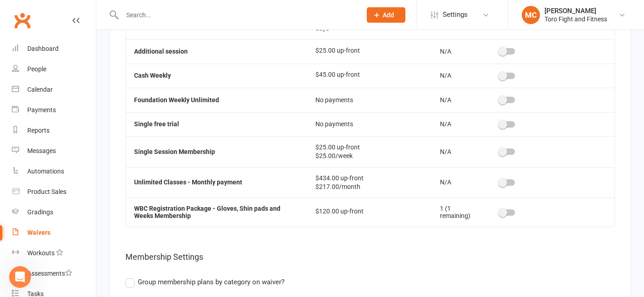
scroll to position [1998, 0]
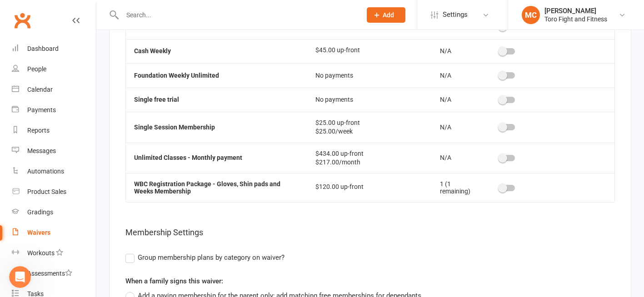
click at [505, 188] on div at bounding box center [506, 188] width 15 height 6
click at [499, 187] on input "checkbox" at bounding box center [499, 187] width 0 height 0
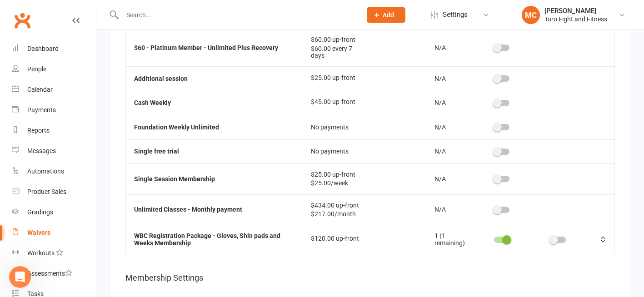
scroll to position [468, 0]
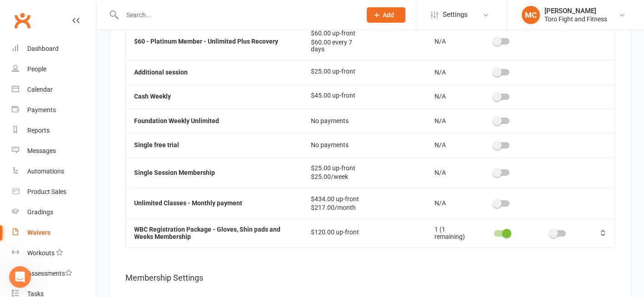
click at [554, 237] on switch at bounding box center [557, 234] width 23 height 7
click at [556, 234] on div at bounding box center [557, 233] width 15 height 6
click at [550, 232] on input "checkbox" at bounding box center [550, 232] width 0 height 0
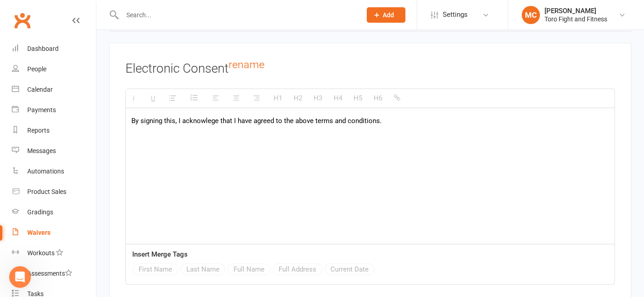
scroll to position [2861, 0]
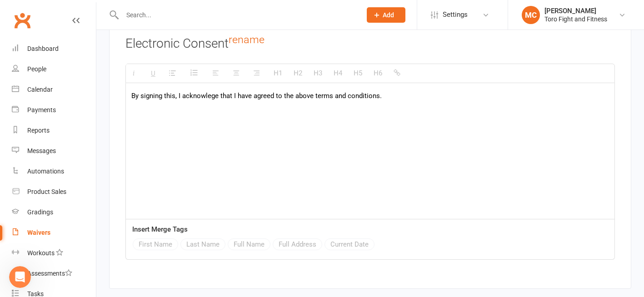
click at [181, 99] on p "By signing this, I acknowlege that I have agreed to the above terms and conditi…" at bounding box center [369, 95] width 477 height 11
click at [250, 245] on button "Full Name" at bounding box center [249, 244] width 43 height 12
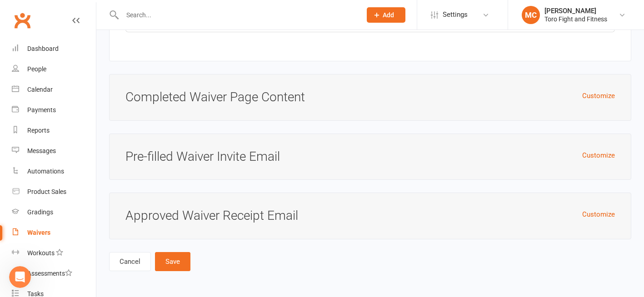
scroll to position [3091, 0]
click at [174, 260] on button "Save" at bounding box center [172, 261] width 35 height 19
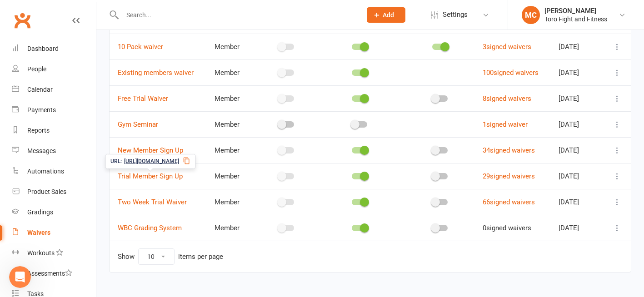
scroll to position [104, 0]
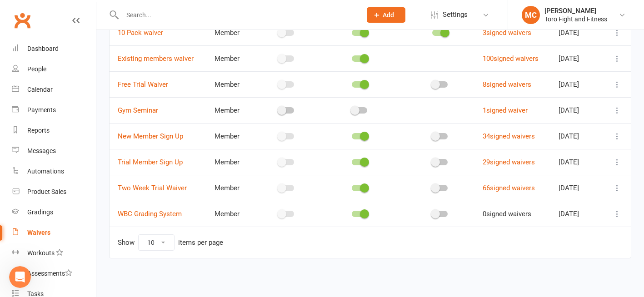
click at [618, 213] on icon at bounding box center [616, 213] width 9 height 9
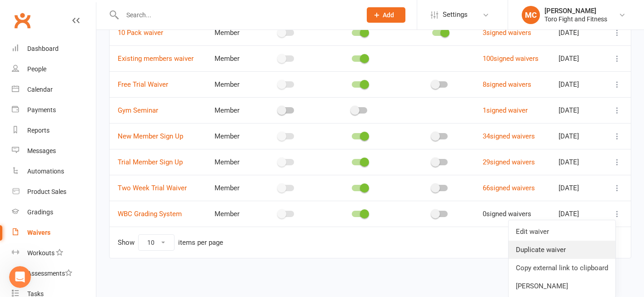
click at [545, 253] on link "Duplicate waiver" at bounding box center [561, 250] width 107 height 18
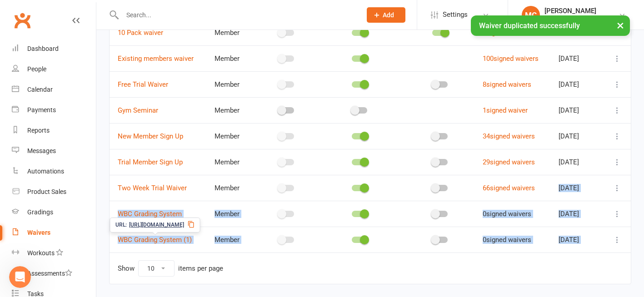
click at [631, 270] on div "Filter Waiver name Waiver type Draft? Show on Website? Click & Pay No. Complete…" at bounding box center [369, 134] width 547 height 352
drag, startPoint x: 631, startPoint y: 270, endPoint x: 619, endPoint y: 242, distance: 30.8
click at [619, 242] on icon at bounding box center [616, 239] width 9 height 9
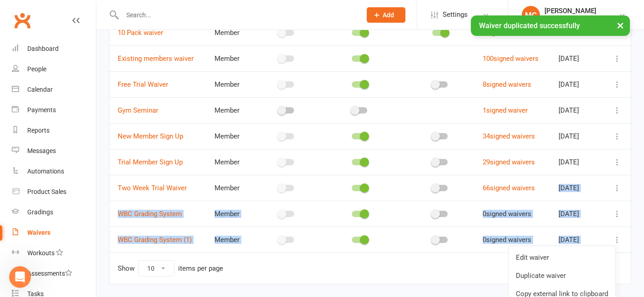
click at [617, 241] on icon at bounding box center [616, 239] width 9 height 9
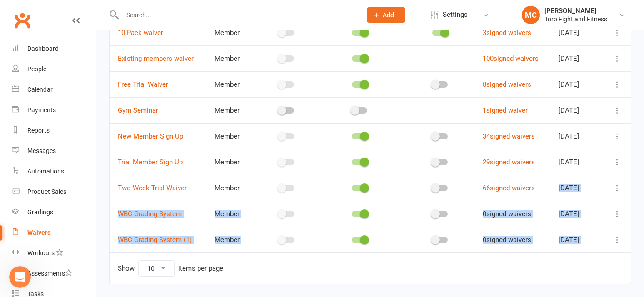
click at [616, 240] on icon at bounding box center [616, 239] width 9 height 9
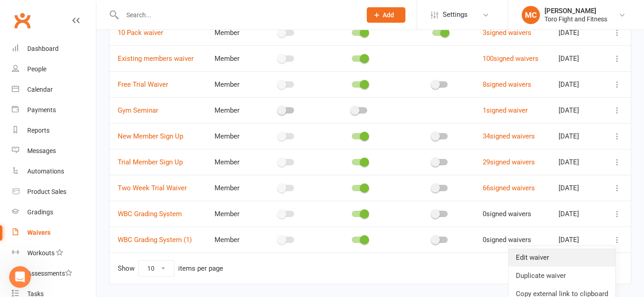
click at [538, 259] on link "Edit waiver" at bounding box center [561, 257] width 107 height 18
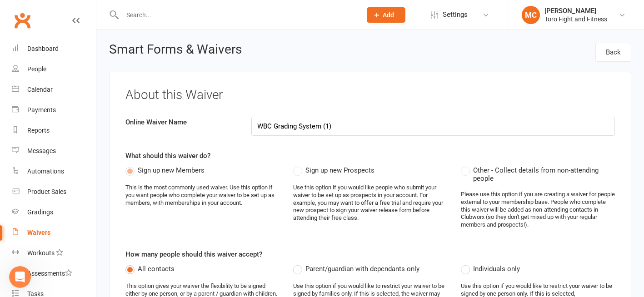
drag, startPoint x: 352, startPoint y: 119, endPoint x: 322, endPoint y: 130, distance: 30.9
click at [322, 130] on input "WBC Grading System (1)" at bounding box center [432, 126] width 363 height 19
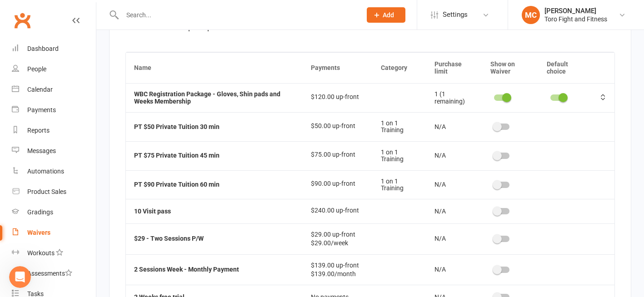
scroll to position [1907, 0]
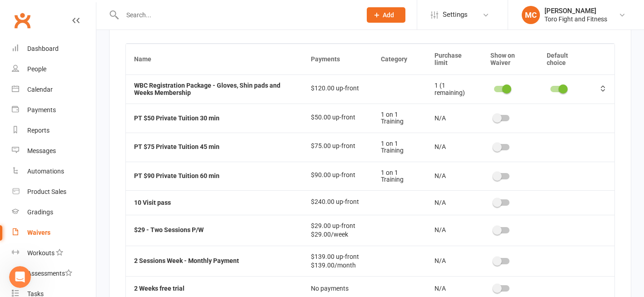
type input "WBC Grading System Ongoing"
click at [495, 92] on div at bounding box center [501, 89] width 15 height 6
click at [494, 88] on input "checkbox" at bounding box center [494, 88] width 0 height 0
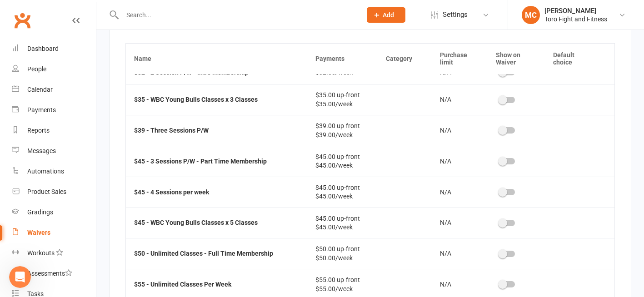
scroll to position [272, 0]
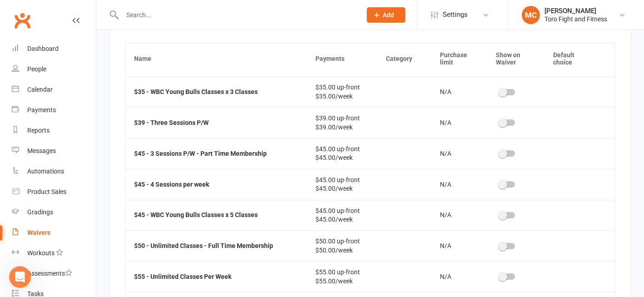
click at [506, 215] on div at bounding box center [506, 215] width 15 height 6
click at [499, 214] on input "checkbox" at bounding box center [499, 214] width 0 height 0
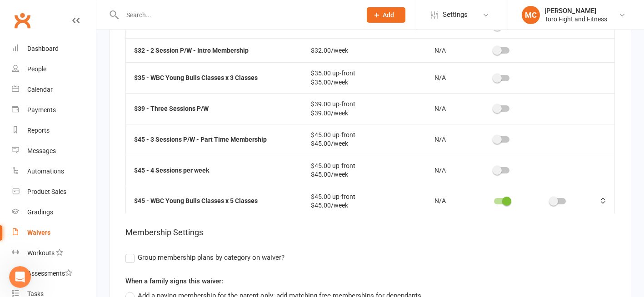
scroll to position [195, 0]
click at [501, 78] on div at bounding box center [501, 78] width 15 height 6
click at [494, 77] on input "checkbox" at bounding box center [494, 77] width 0 height 0
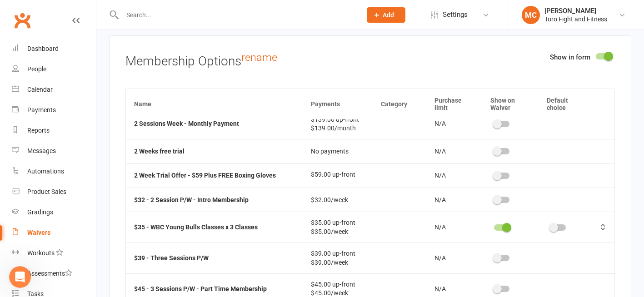
scroll to position [182, 0]
click at [500, 201] on div at bounding box center [501, 201] width 15 height 6
click at [494, 199] on input "checkbox" at bounding box center [494, 199] width 0 height 0
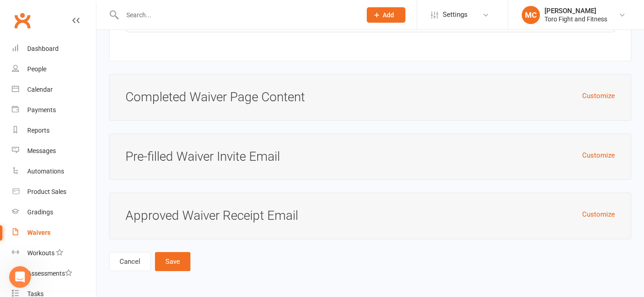
scroll to position [3091, 0]
click at [175, 263] on button "Save" at bounding box center [172, 261] width 35 height 19
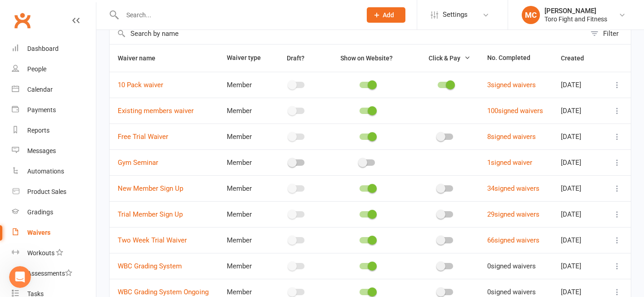
scroll to position [130, 0]
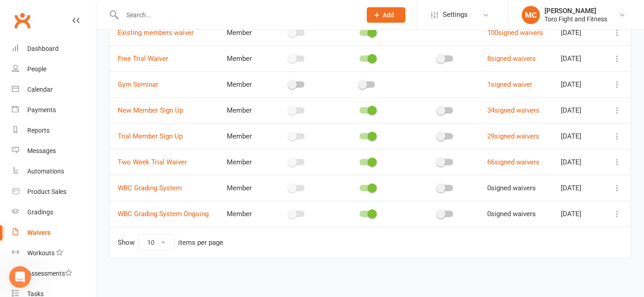
click at [616, 188] on icon at bounding box center [616, 187] width 9 height 9
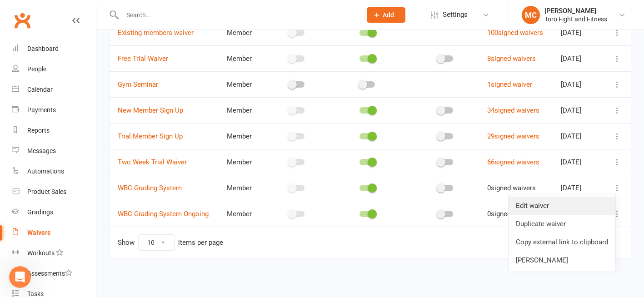
click at [531, 205] on link "Edit waiver" at bounding box center [561, 206] width 107 height 18
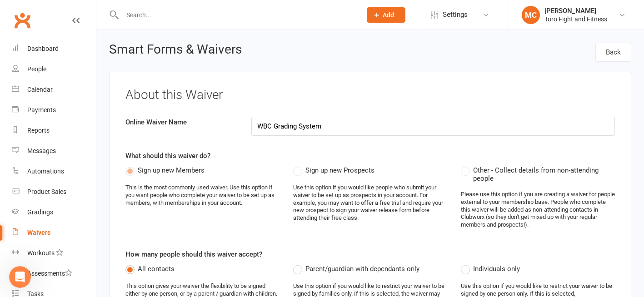
click at [257, 126] on input "WBC Grading System" at bounding box center [432, 126] width 363 height 19
click at [329, 125] on input "WBC Grading System" at bounding box center [432, 126] width 363 height 19
click at [300, 126] on input "WBC Grading System" at bounding box center [432, 126] width 363 height 19
click at [331, 129] on input "WBC Grading System" at bounding box center [432, 126] width 363 height 19
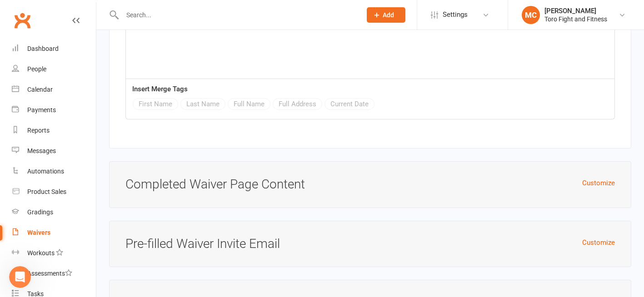
scroll to position [3091, 0]
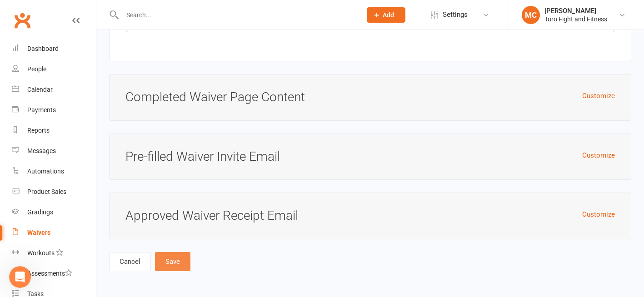
type input "WBC Grading System Registration"
click at [174, 259] on button "Save" at bounding box center [172, 261] width 35 height 19
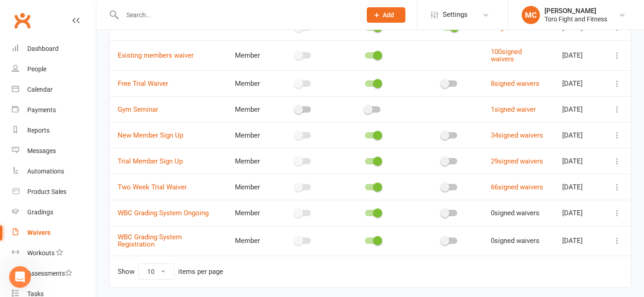
scroll to position [136, 0]
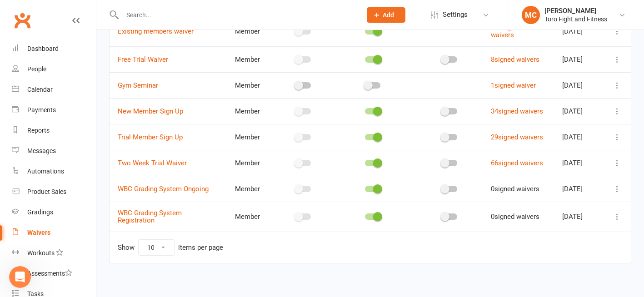
click at [446, 220] on div at bounding box center [448, 216] width 15 height 6
click at [441, 215] on input "checkbox" at bounding box center [441, 215] width 0 height 0
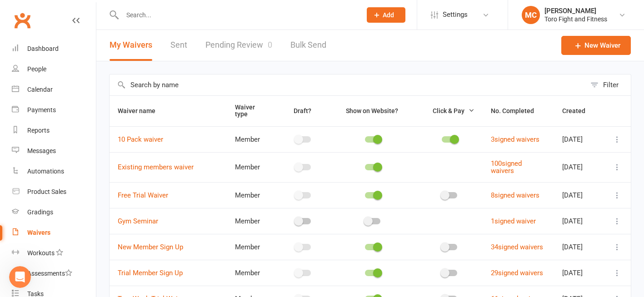
scroll to position [0, 0]
click at [468, 110] on icon "button" at bounding box center [471, 111] width 6 height 6
click at [468, 111] on icon "button" at bounding box center [471, 111] width 6 height 6
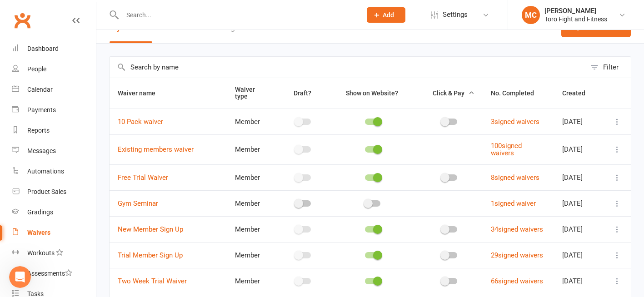
scroll to position [17, 0]
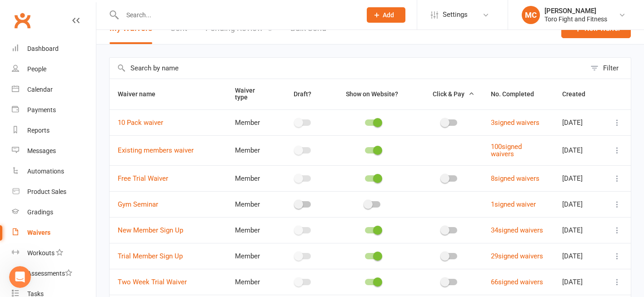
click at [445, 121] on div at bounding box center [448, 122] width 15 height 6
click at [441, 121] on input "checkbox" at bounding box center [441, 121] width 0 height 0
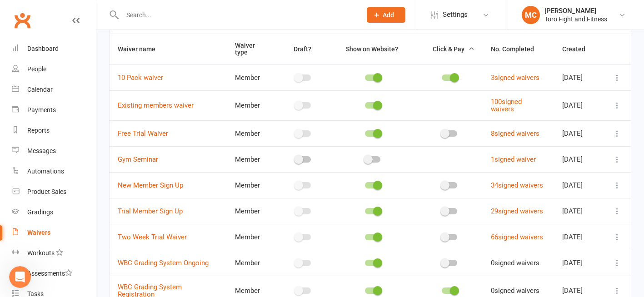
scroll to position [63, 0]
click at [619, 215] on icon at bounding box center [616, 210] width 9 height 9
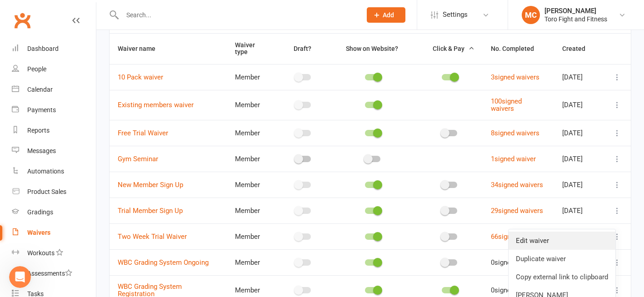
click at [540, 240] on link "Edit waiver" at bounding box center [561, 241] width 107 height 18
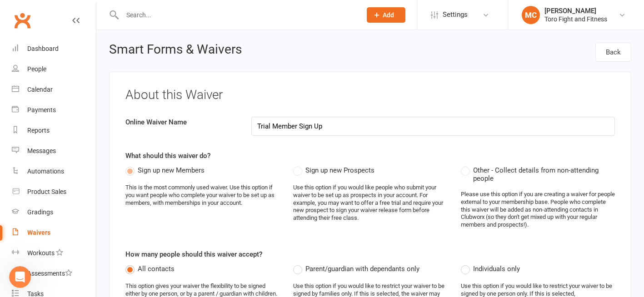
drag, startPoint x: 330, startPoint y: 124, endPoint x: 300, endPoint y: 129, distance: 30.8
click at [300, 129] on input "Trial Member Sign Up" at bounding box center [432, 126] width 363 height 19
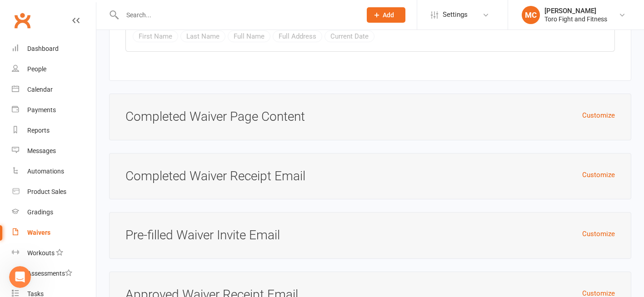
scroll to position [2692, 0]
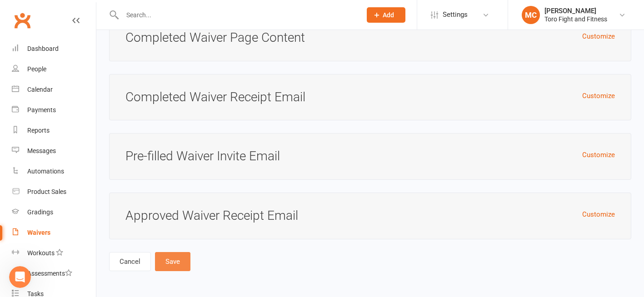
type input "Trial Member Ongoing Membership"
click at [173, 260] on button "Save" at bounding box center [172, 261] width 35 height 19
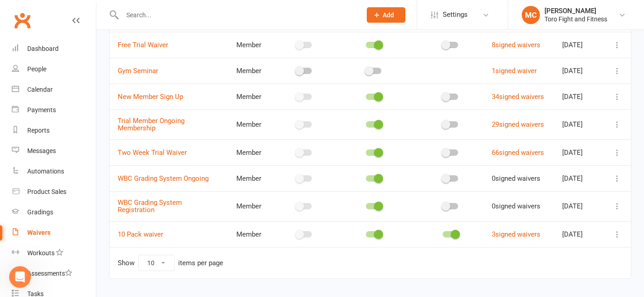
scroll to position [166, 0]
